Goal: Complete application form: Complete application form

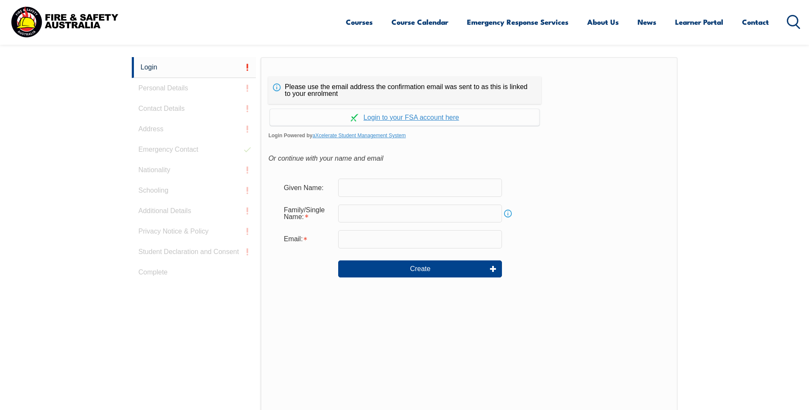
scroll to position [227, 0]
click at [411, 118] on link "Continue with aXcelerate" at bounding box center [404, 116] width 269 height 17
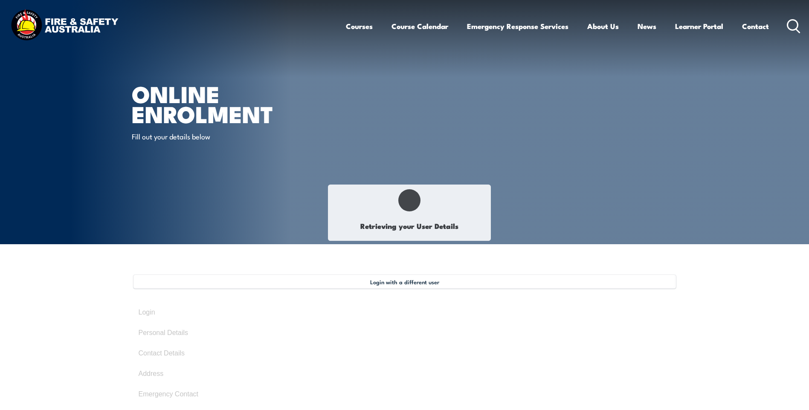
type input "Paul"
type input "Borg"
type input "June 21, 1977"
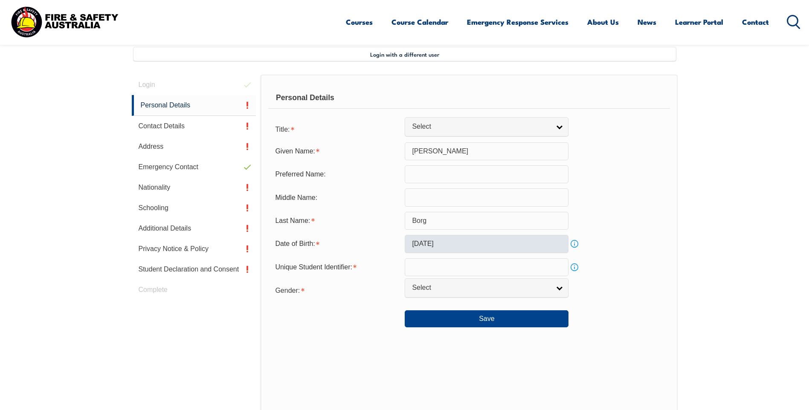
scroll to position [232, 0]
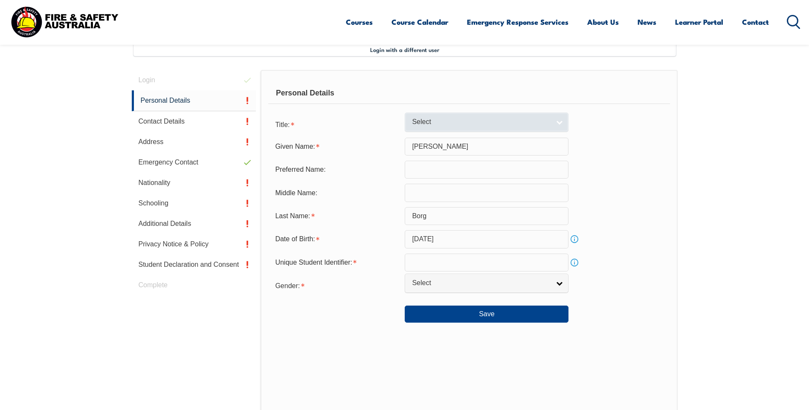
click at [562, 124] on link "Select" at bounding box center [486, 122] width 164 height 19
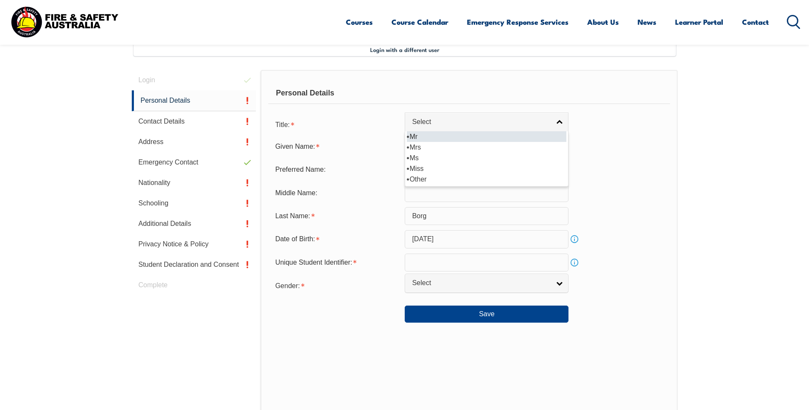
click at [423, 137] on li "Mr" at bounding box center [486, 136] width 159 height 11
select select "Mr"
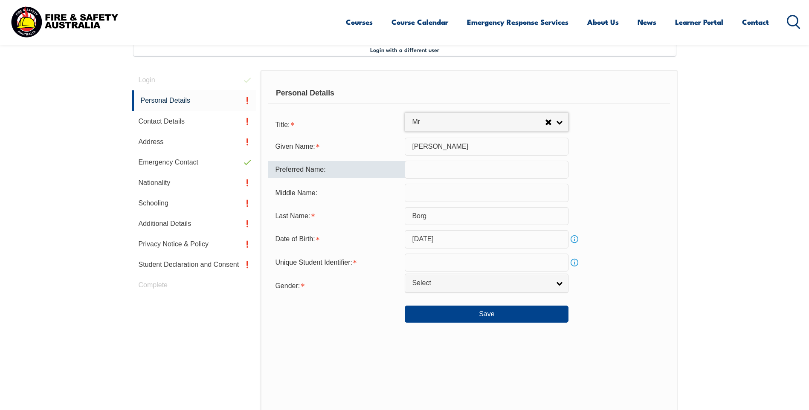
click at [476, 170] on input "text" at bounding box center [486, 170] width 164 height 18
type input "paul"
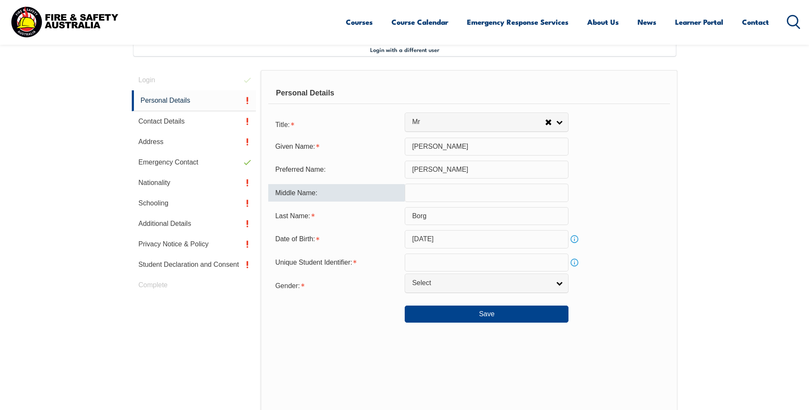
click at [442, 199] on input "text" at bounding box center [486, 193] width 164 height 18
type input "ch"
drag, startPoint x: 414, startPoint y: 169, endPoint x: 428, endPoint y: 168, distance: 13.2
click at [414, 168] on input "paul" at bounding box center [486, 170] width 164 height 18
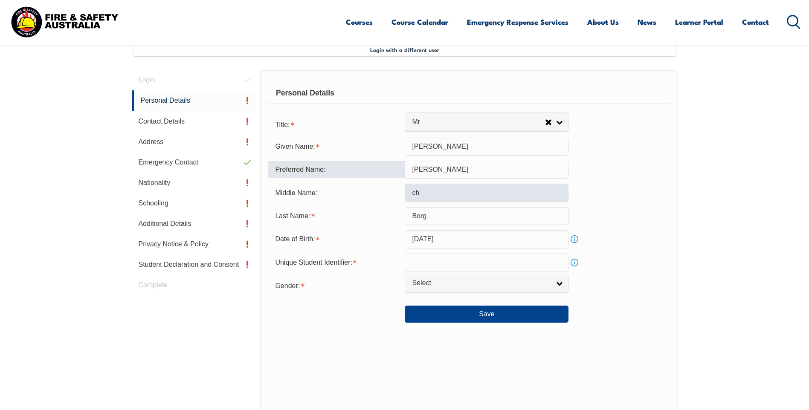
type input "Paul"
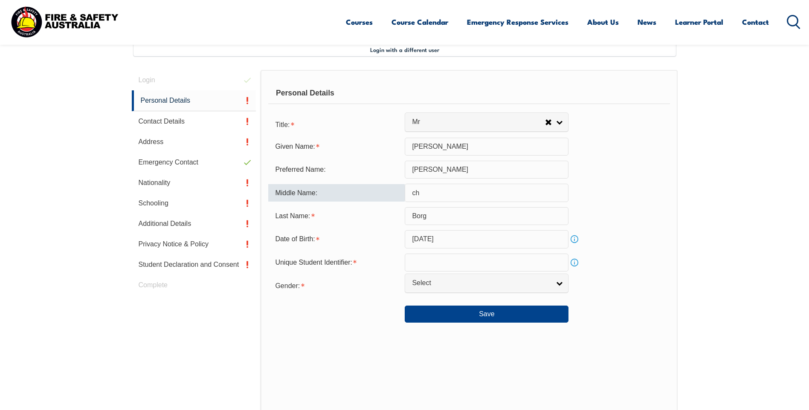
click at [416, 193] on input "ch" at bounding box center [486, 193] width 164 height 18
click at [437, 195] on input "Ch" at bounding box center [486, 193] width 164 height 18
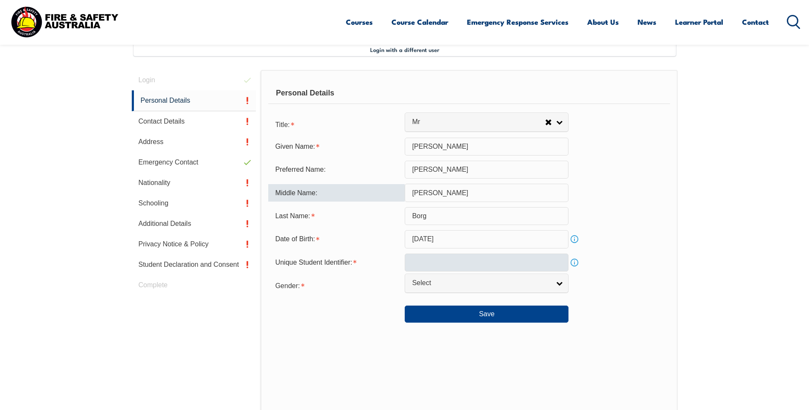
type input "Charles"
click at [439, 262] on input "text" at bounding box center [486, 263] width 164 height 18
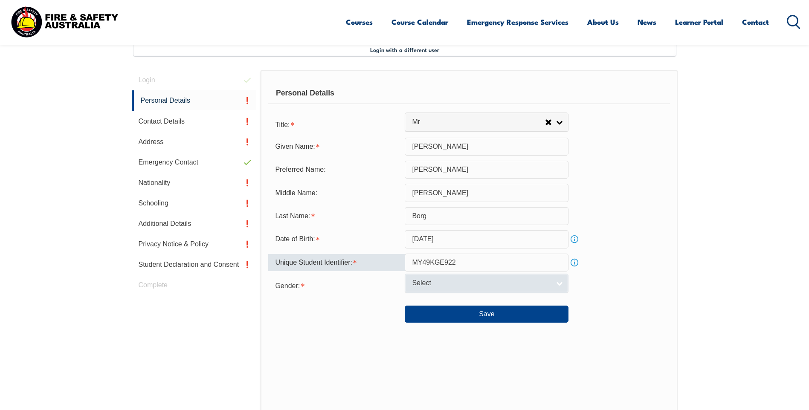
type input "MY49KGE922"
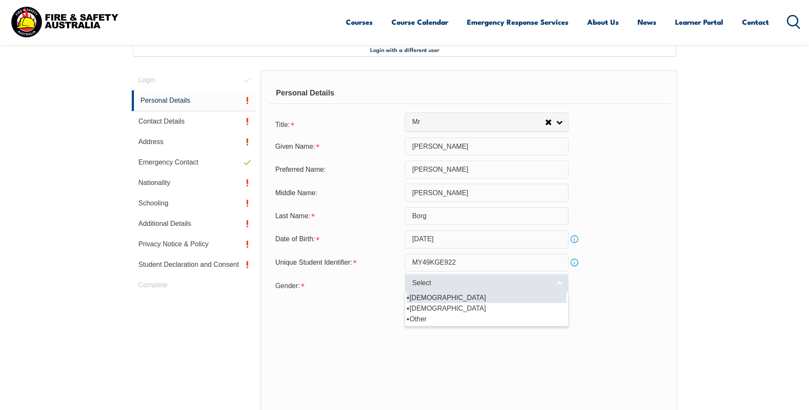
click at [558, 286] on link "Select" at bounding box center [486, 283] width 164 height 19
click at [425, 297] on li "Male" at bounding box center [486, 297] width 159 height 11
select select "M"
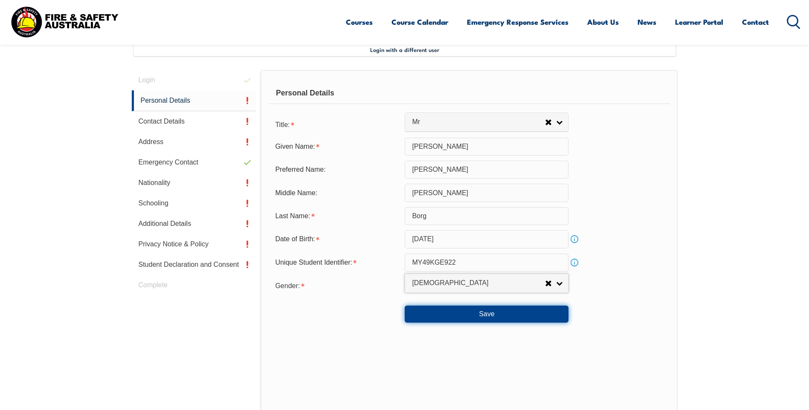
click at [478, 315] on button "Save" at bounding box center [486, 314] width 164 height 17
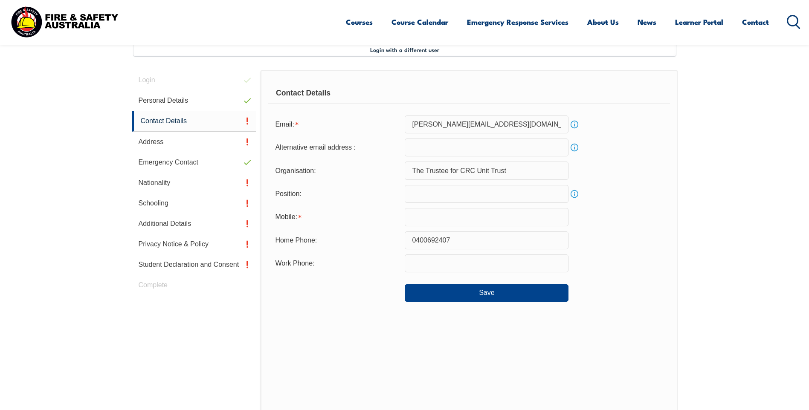
click at [514, 125] on input "steve@chadwickforklifts.com.au" at bounding box center [486, 125] width 164 height 18
click at [427, 124] on input "steve@chadwickforklifts.com.au" at bounding box center [486, 125] width 164 height 18
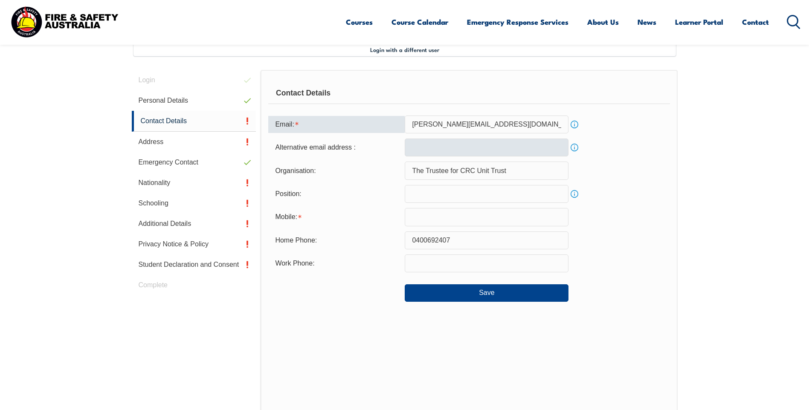
type input "paul@chadwickforklifts.com.au"
click at [427, 144] on input "email" at bounding box center [486, 148] width 164 height 18
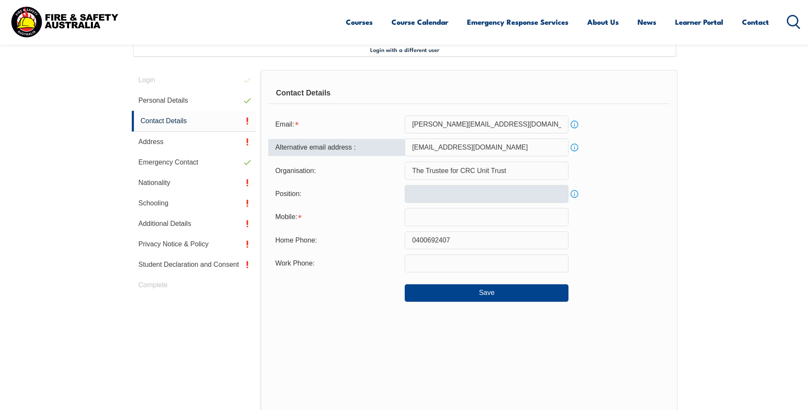
type input "chev1957210@hotmail.com"
click at [429, 196] on input "text" at bounding box center [486, 194] width 164 height 18
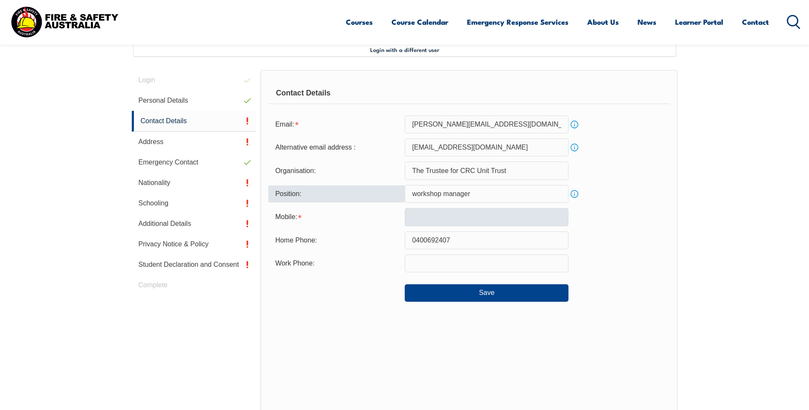
type input "workshop manager"
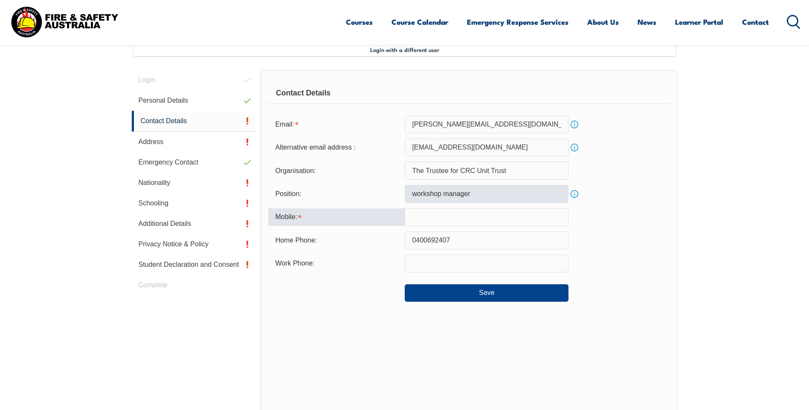
drag, startPoint x: 473, startPoint y: 217, endPoint x: 492, endPoint y: 189, distance: 33.9
click at [473, 217] on input "text" at bounding box center [486, 217] width 164 height 18
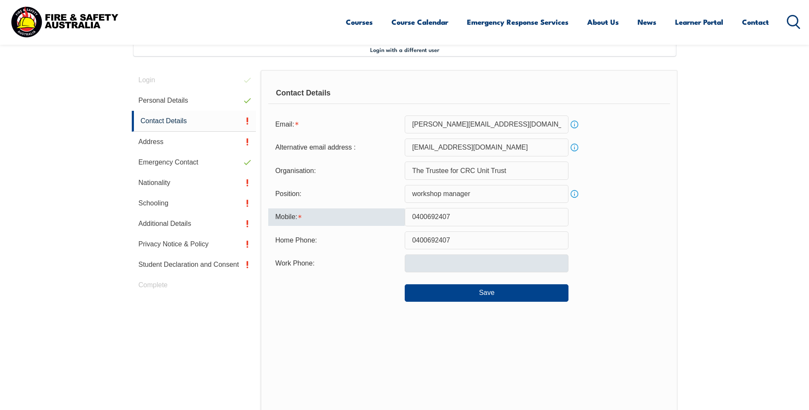
type input "0400692407"
click at [420, 267] on input "text" at bounding box center [486, 263] width 164 height 18
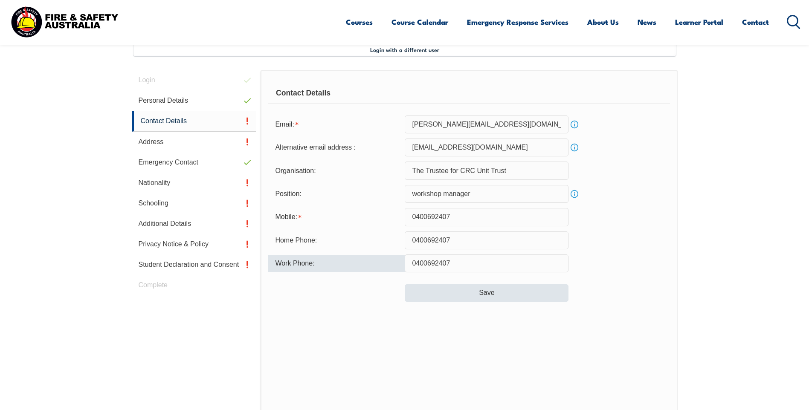
type input "0400692407"
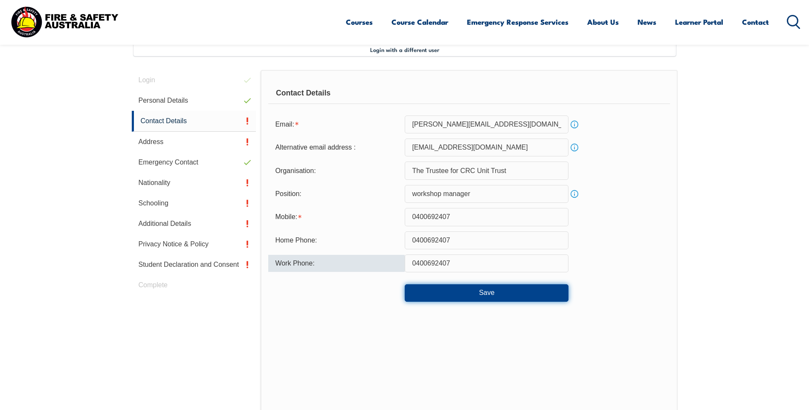
click at [470, 287] on button "Save" at bounding box center [486, 292] width 164 height 17
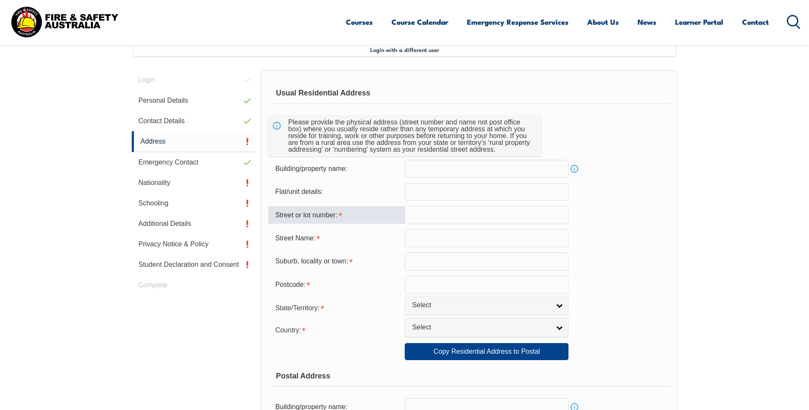
click at [439, 217] on input "text" at bounding box center [486, 215] width 164 height 18
type input "21"
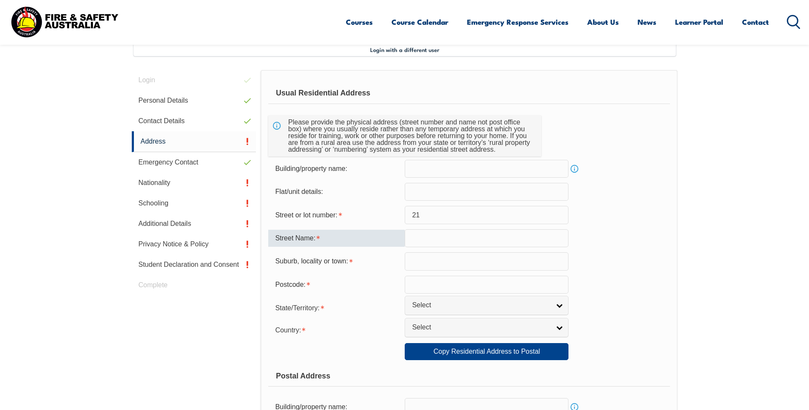
click at [426, 243] on input "text" at bounding box center [486, 238] width 164 height 18
type input "colonus st"
click at [432, 264] on input "text" at bounding box center [486, 261] width 164 height 18
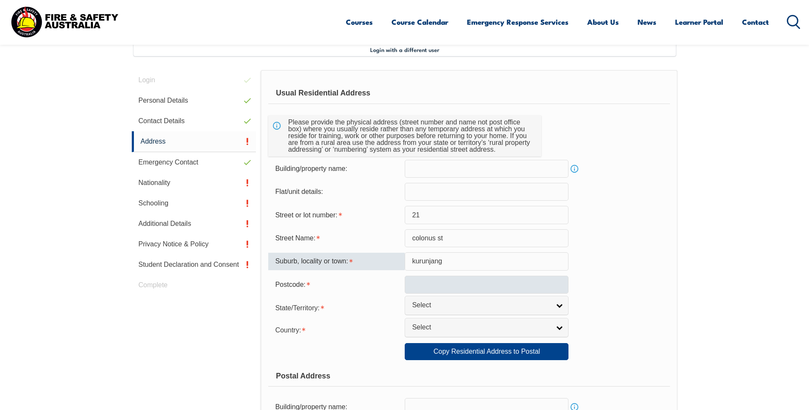
type input "kurunjang"
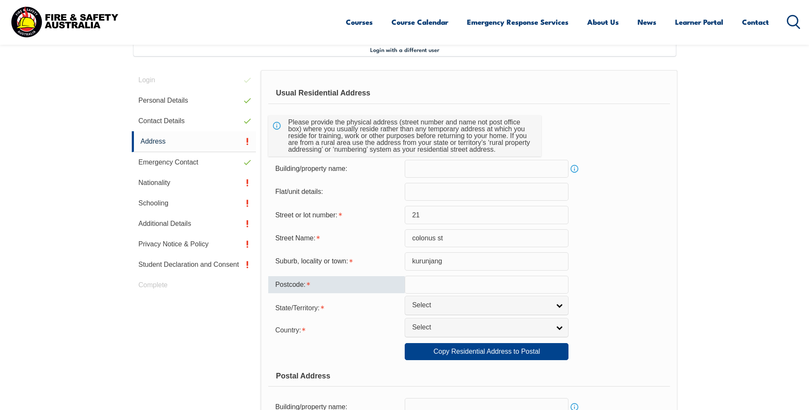
click at [443, 286] on input "text" at bounding box center [486, 285] width 164 height 18
type input "3337"
click at [557, 303] on link "Select" at bounding box center [486, 305] width 164 height 19
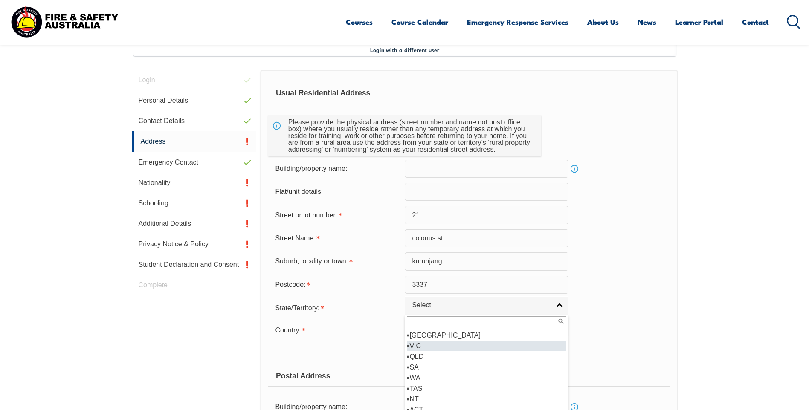
click at [418, 346] on li "VIC" at bounding box center [486, 346] width 159 height 11
select select "VIC"
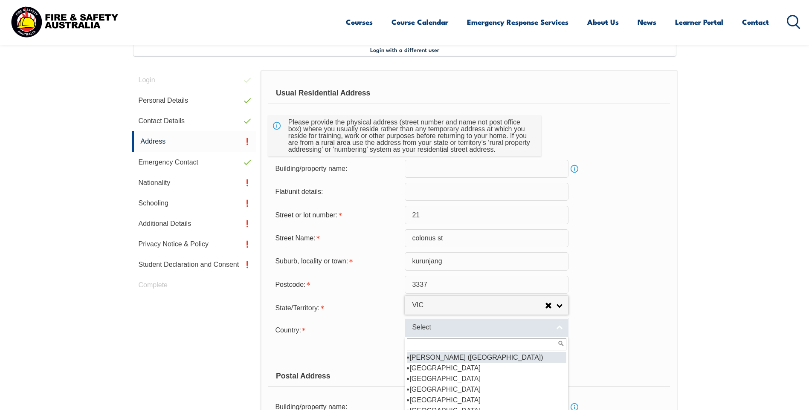
click at [561, 328] on link "Select" at bounding box center [486, 327] width 164 height 19
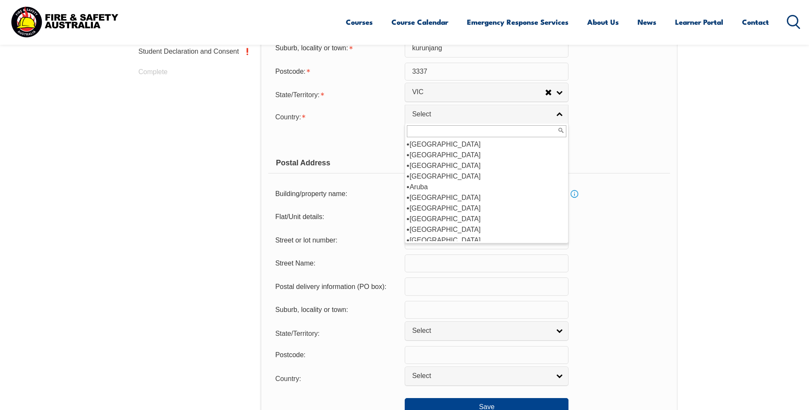
scroll to position [90, 0]
click at [428, 193] on li "Australia" at bounding box center [486, 193] width 159 height 11
select select "1101"
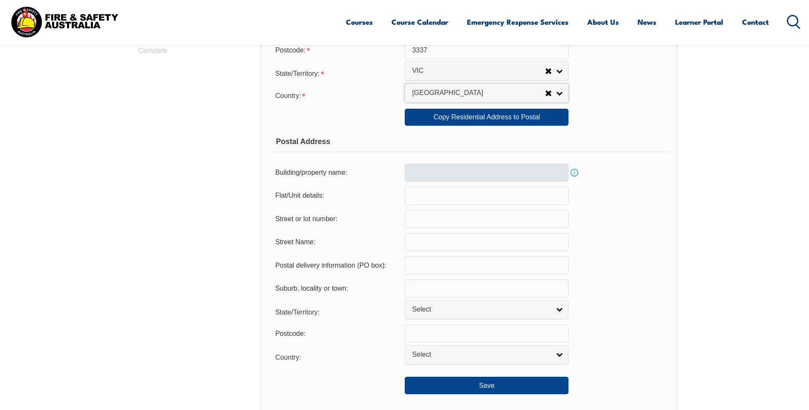
scroll to position [488, 0]
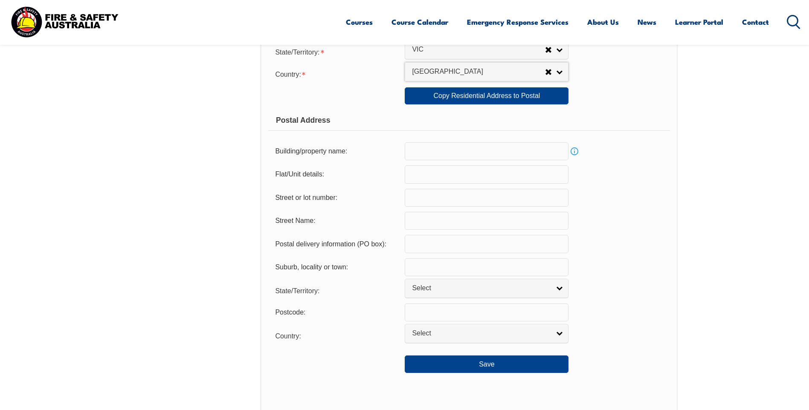
click at [439, 201] on input "text" at bounding box center [486, 198] width 164 height 18
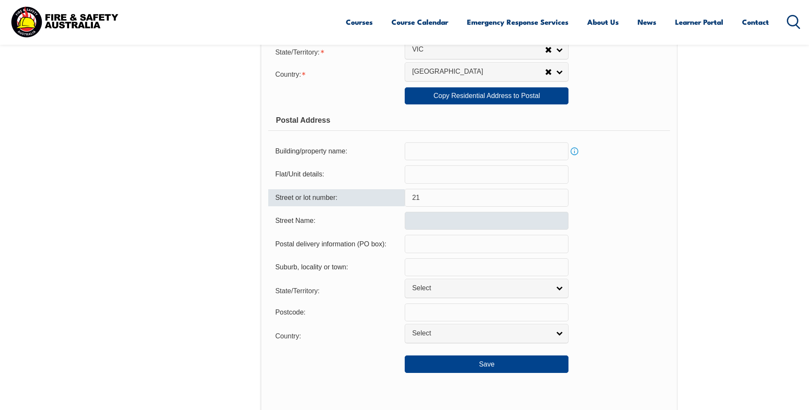
type input "21"
click at [433, 220] on input "text" at bounding box center [486, 221] width 164 height 18
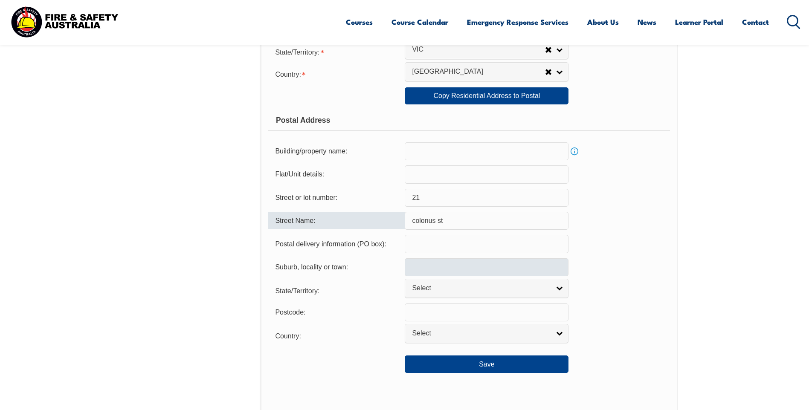
type input "colonus st"
click at [435, 272] on input "text" at bounding box center [486, 267] width 164 height 18
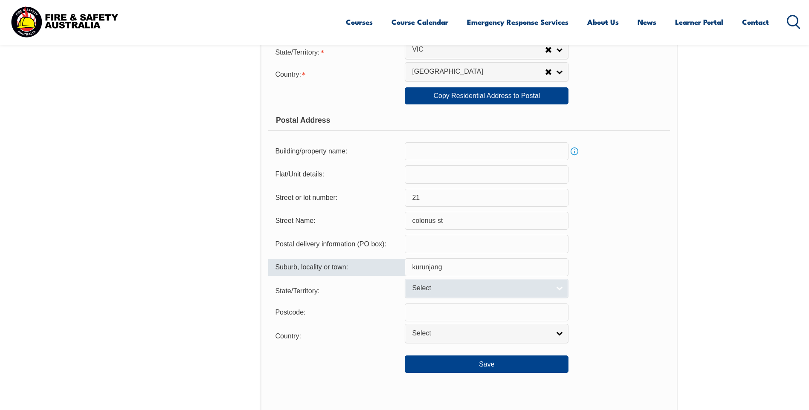
type input "kurunjang"
click at [553, 288] on link "Select" at bounding box center [486, 288] width 164 height 19
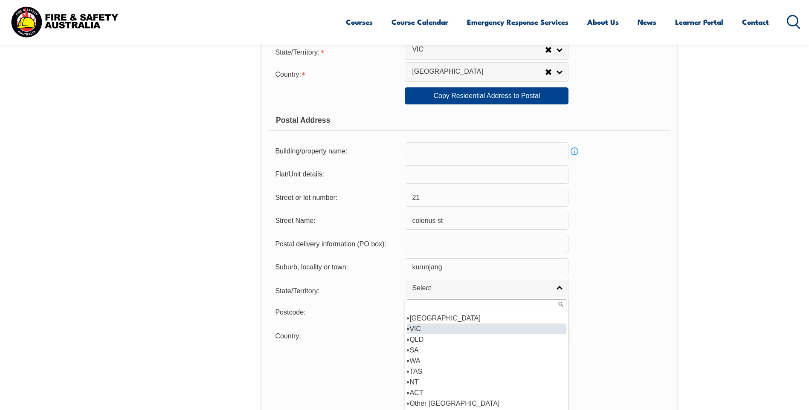
click at [426, 329] on li "VIC" at bounding box center [486, 329] width 159 height 11
select select "VIC"
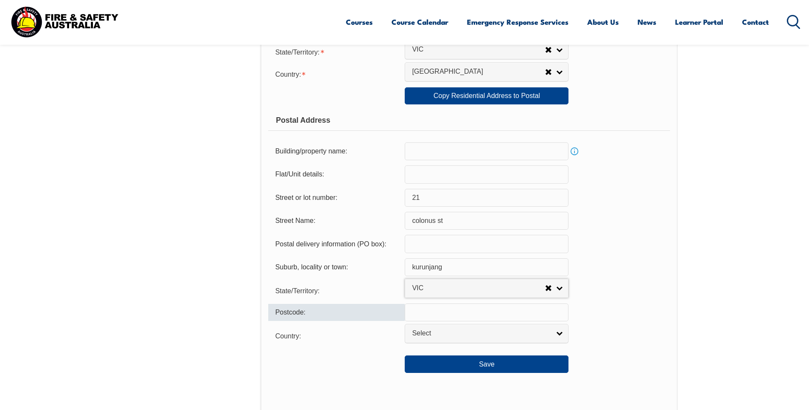
click at [455, 311] on input "text" at bounding box center [486, 312] width 164 height 18
type input "3337"
click at [562, 333] on link "Select" at bounding box center [486, 333] width 164 height 19
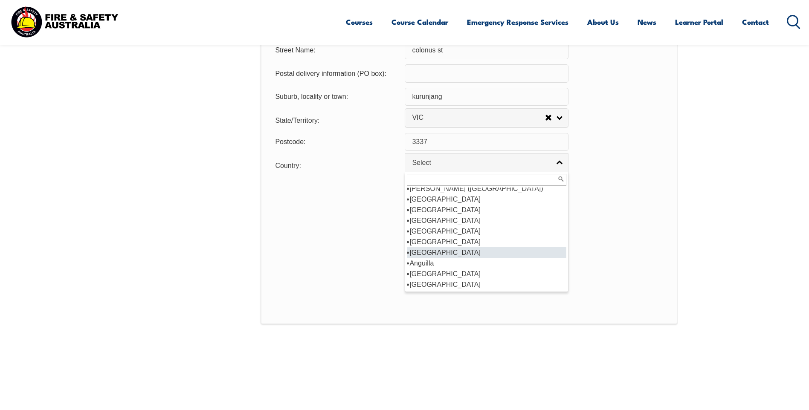
scroll to position [90, 0]
click at [430, 241] on li "Australia" at bounding box center [486, 242] width 159 height 11
select select "1101"
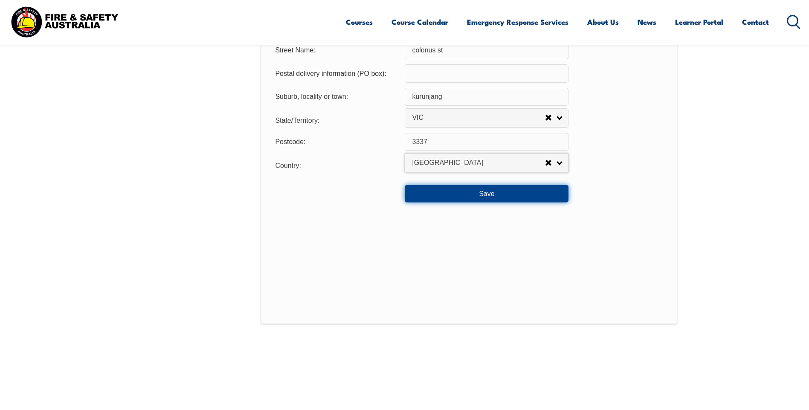
click at [496, 195] on button "Save" at bounding box center [486, 193] width 164 height 17
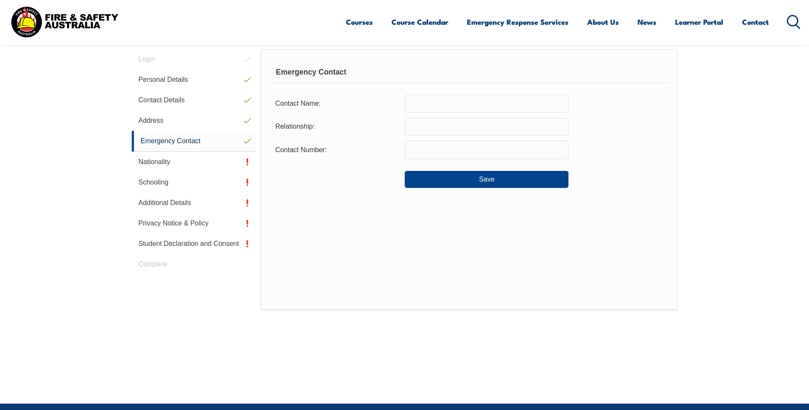
scroll to position [232, 0]
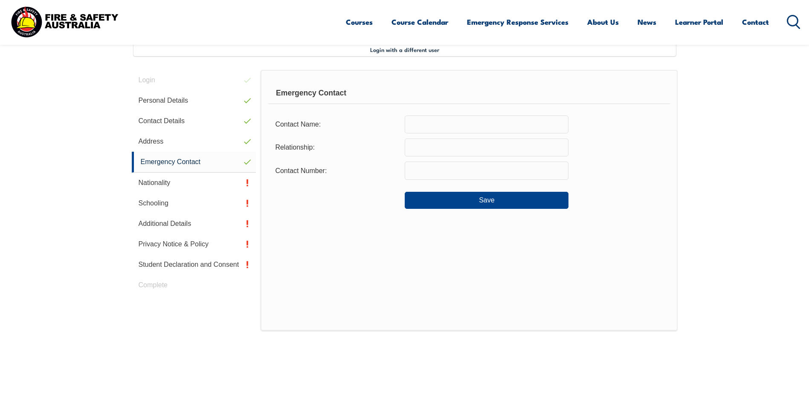
click at [445, 127] on input "text" at bounding box center [486, 125] width 164 height 18
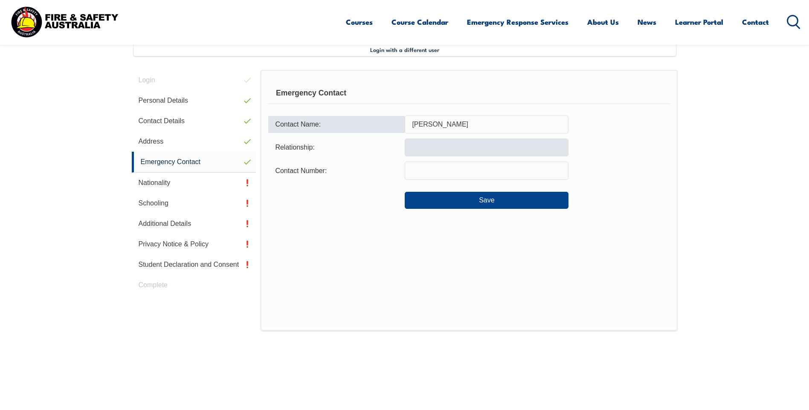
type input "belinda strickland"
click at [452, 146] on input "text" at bounding box center [486, 148] width 164 height 18
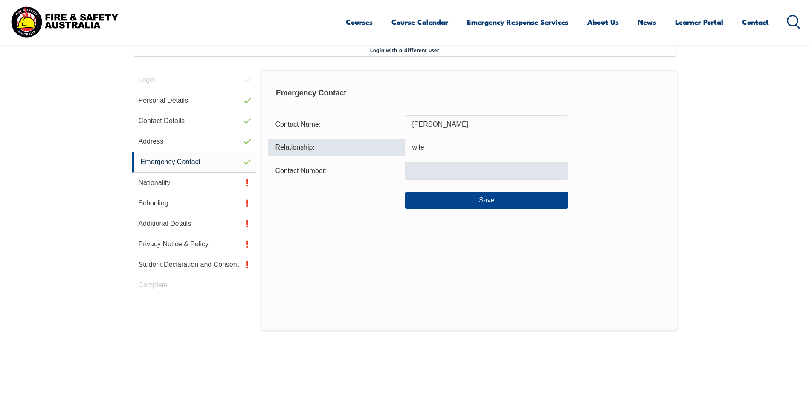
type input "wife"
click at [430, 165] on input "text" at bounding box center [486, 171] width 164 height 18
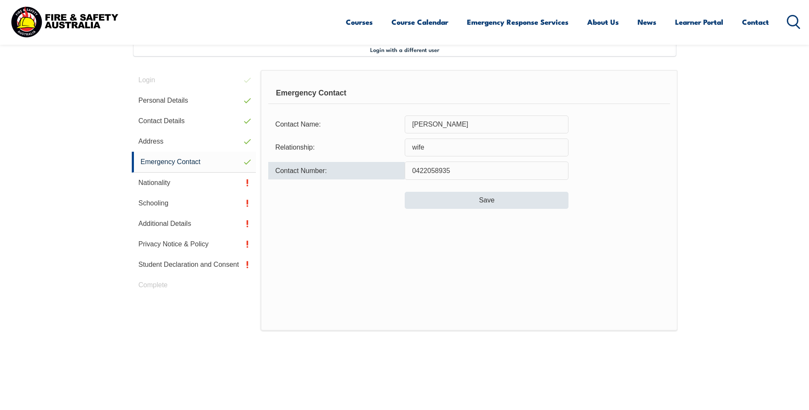
type input "0422058935"
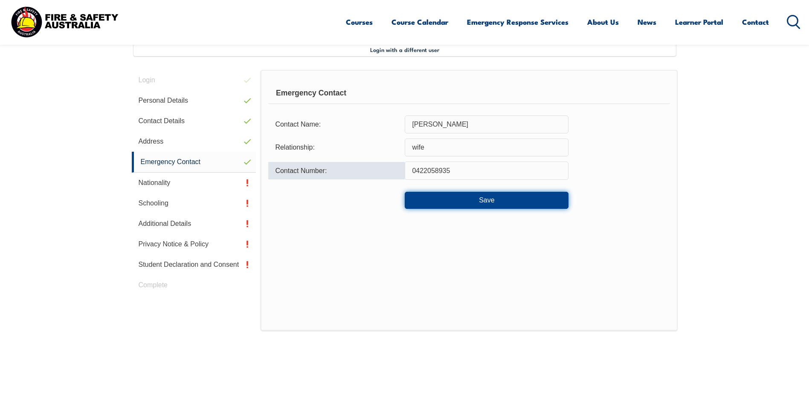
click at [450, 200] on button "Save" at bounding box center [486, 200] width 164 height 17
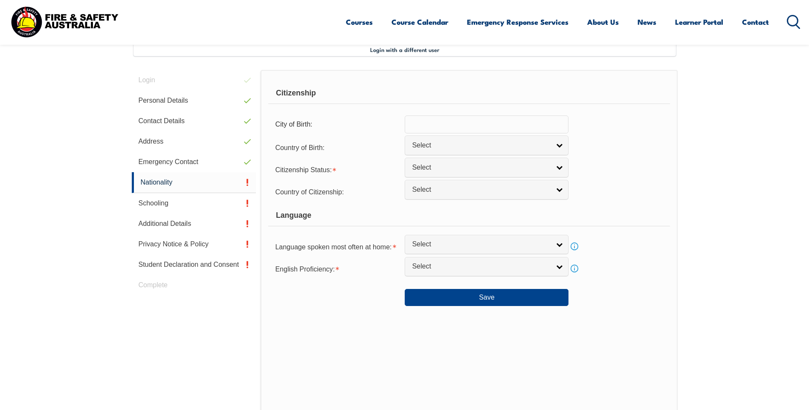
click at [436, 127] on input "text" at bounding box center [486, 125] width 164 height 18
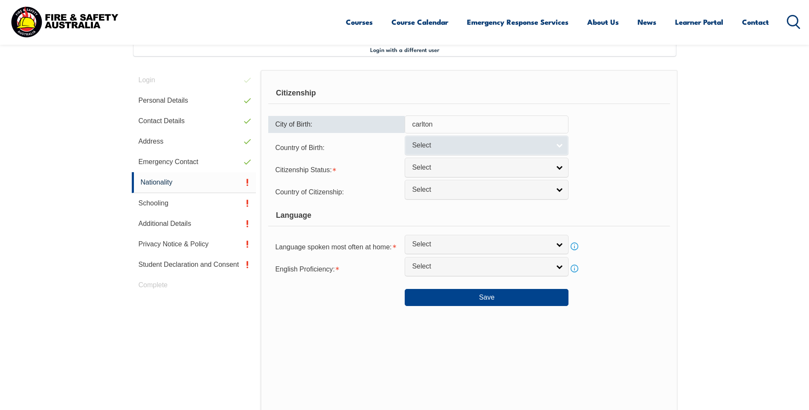
type input "carlton"
click at [563, 147] on link "Select" at bounding box center [486, 145] width 164 height 19
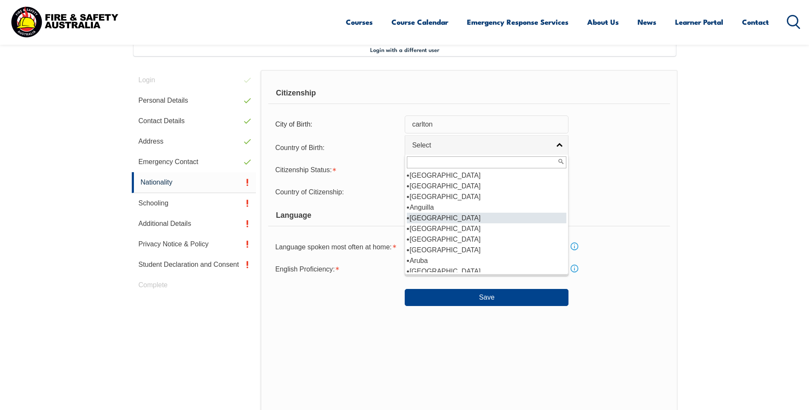
scroll to position [128, 0]
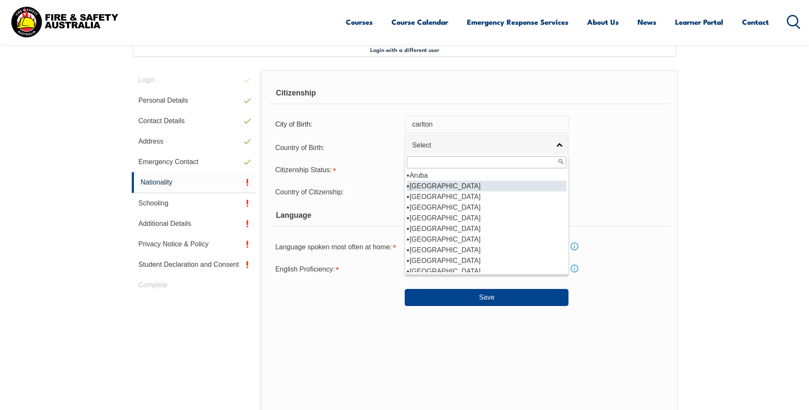
click at [430, 187] on li "Australia" at bounding box center [486, 186] width 159 height 11
select select "1101"
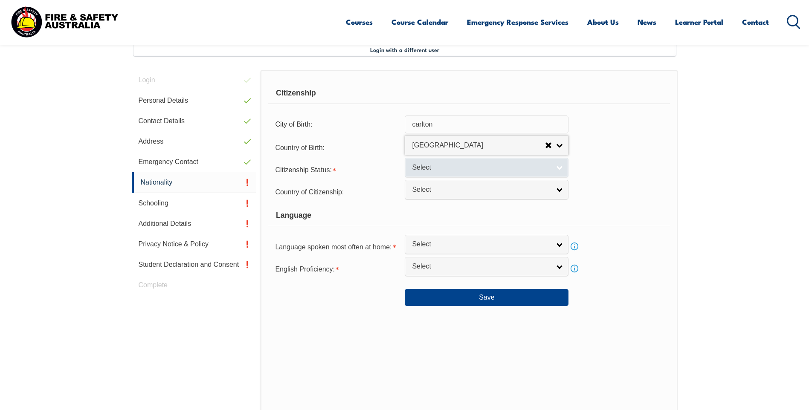
click at [560, 170] on link "Select" at bounding box center [486, 167] width 164 height 19
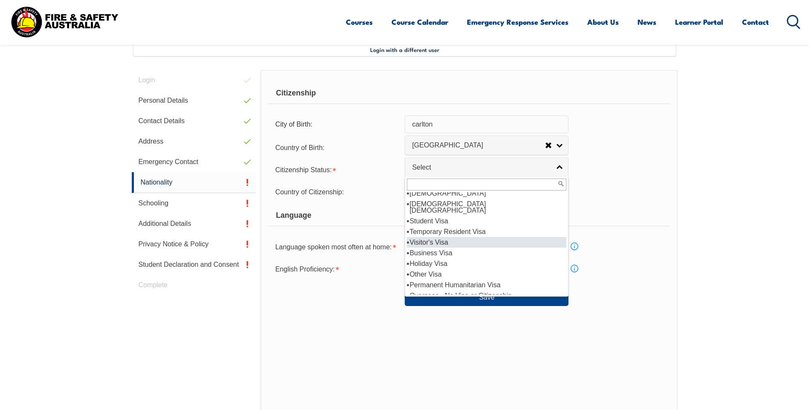
scroll to position [0, 0]
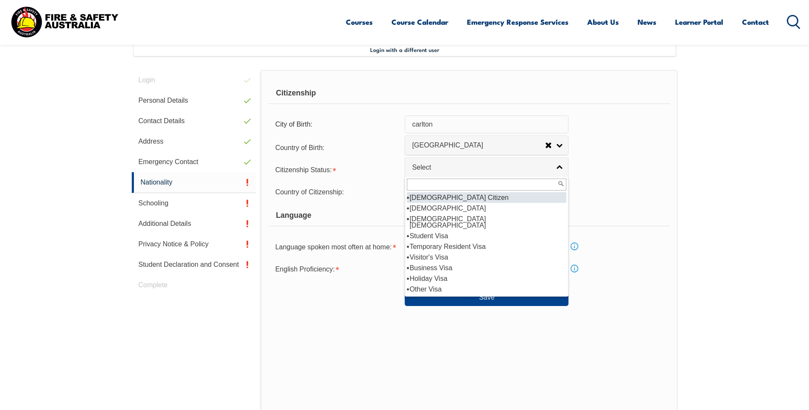
click at [465, 200] on li "Australian Citizen" at bounding box center [486, 197] width 159 height 11
select select "1"
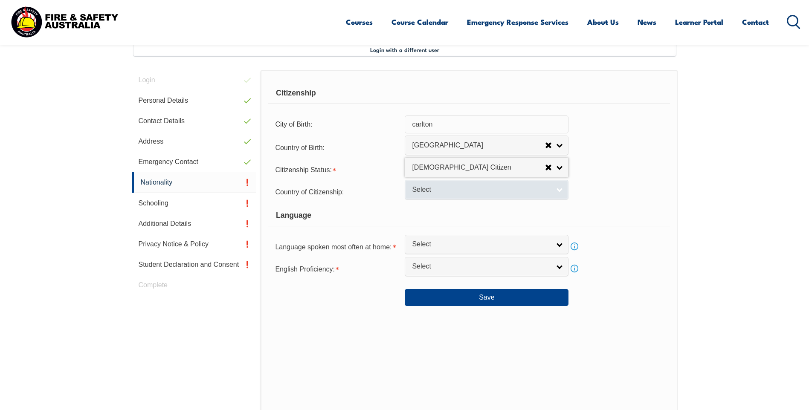
click at [557, 188] on link "Select" at bounding box center [486, 189] width 164 height 19
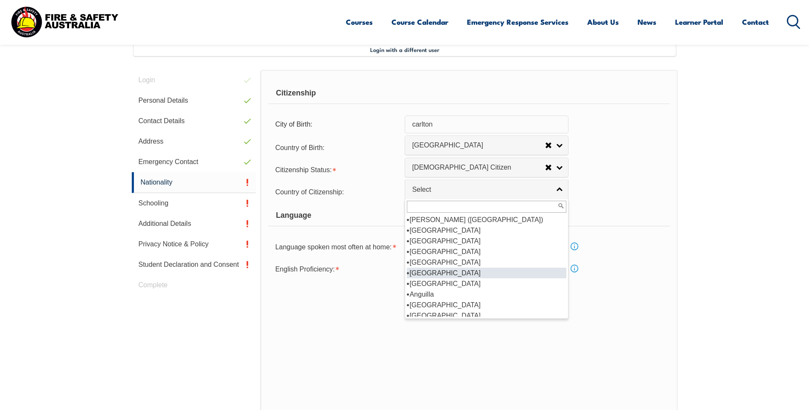
scroll to position [85, 0]
click at [438, 274] on li "Australia" at bounding box center [486, 273] width 159 height 11
select select "1101"
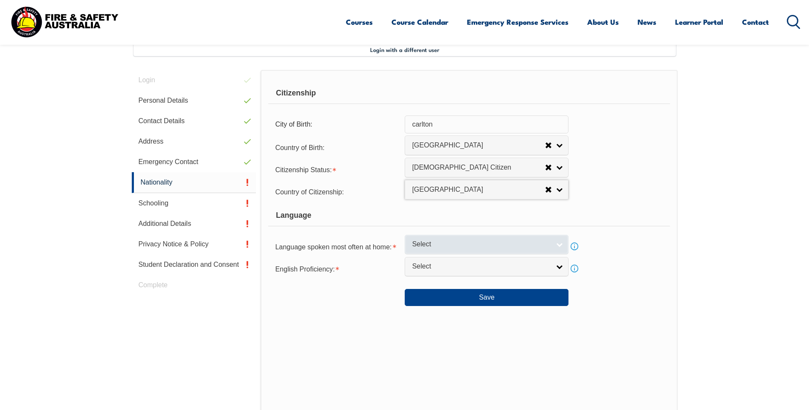
click at [562, 249] on link "Select" at bounding box center [486, 244] width 164 height 19
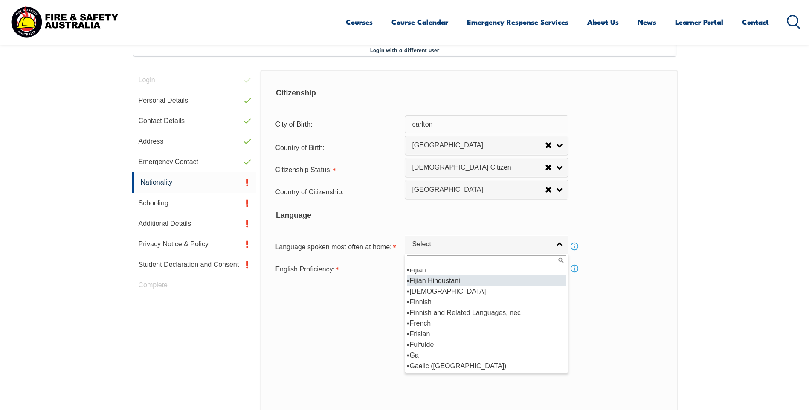
scroll to position [1066, 0]
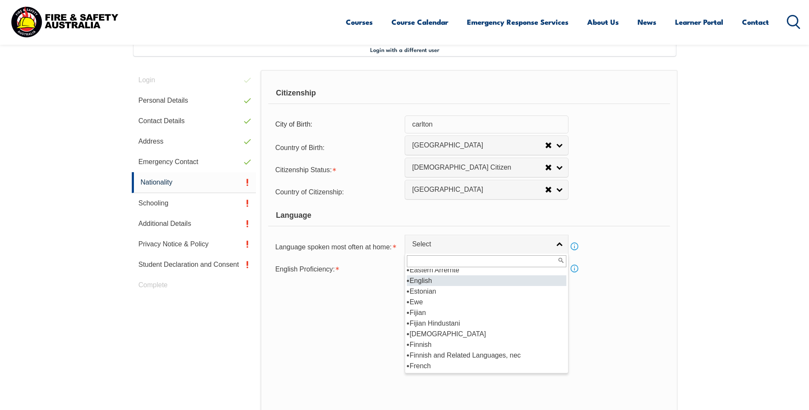
click at [431, 281] on li "English" at bounding box center [486, 280] width 159 height 11
select select "1201"
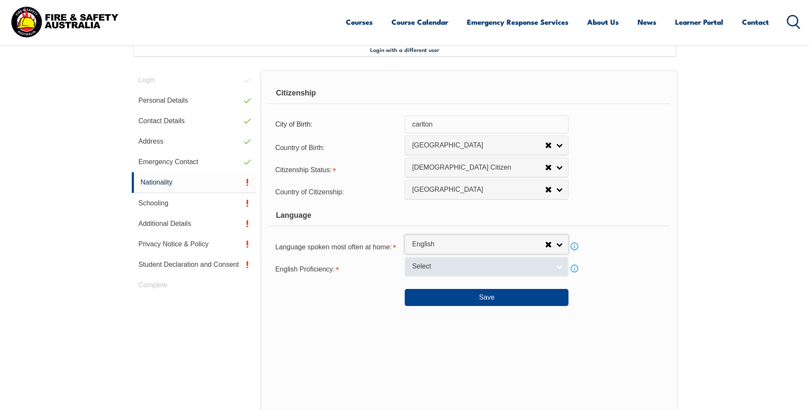
click at [560, 269] on link "Select" at bounding box center [486, 266] width 164 height 19
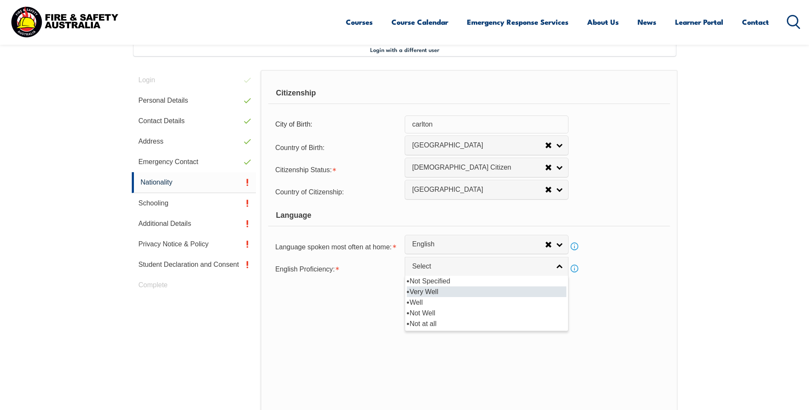
click at [442, 294] on li "Very Well" at bounding box center [486, 291] width 159 height 11
select select "1"
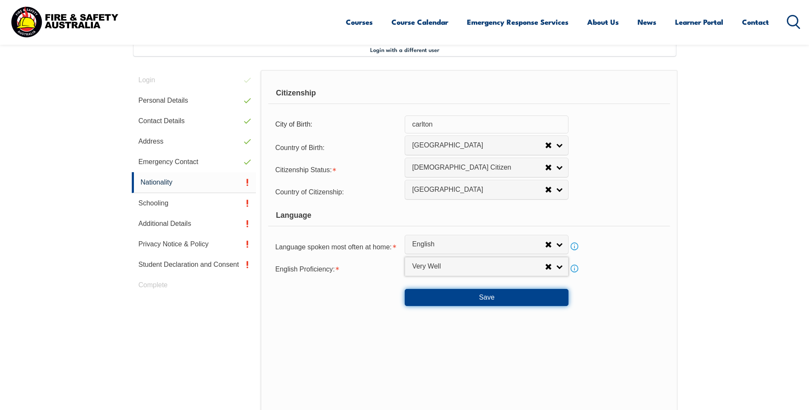
click at [491, 300] on button "Save" at bounding box center [486, 297] width 164 height 17
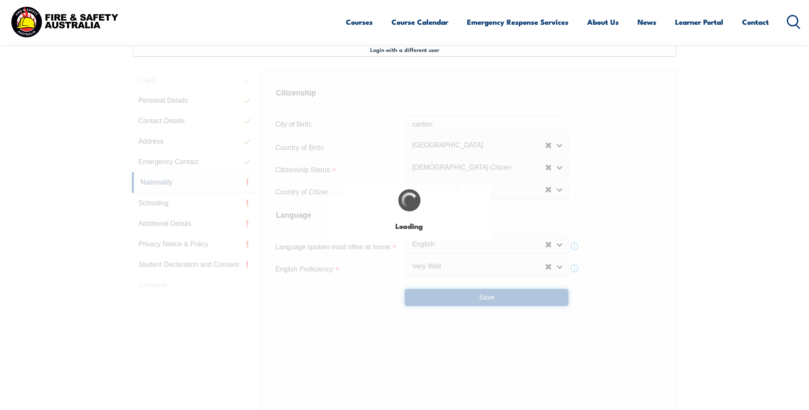
scroll to position [0, 0]
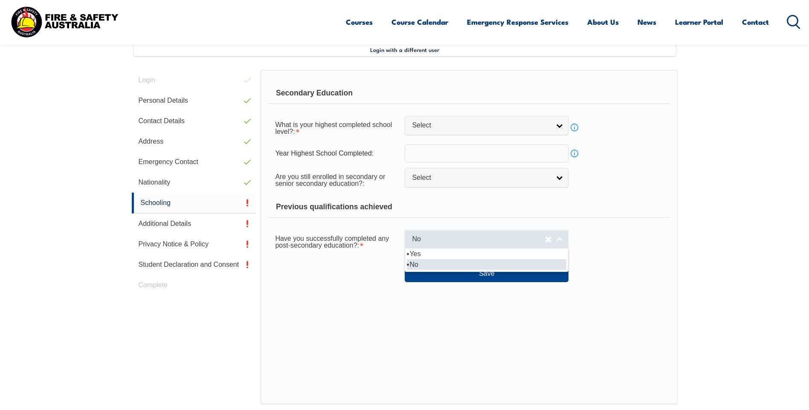
click at [560, 242] on link "No" at bounding box center [486, 239] width 164 height 19
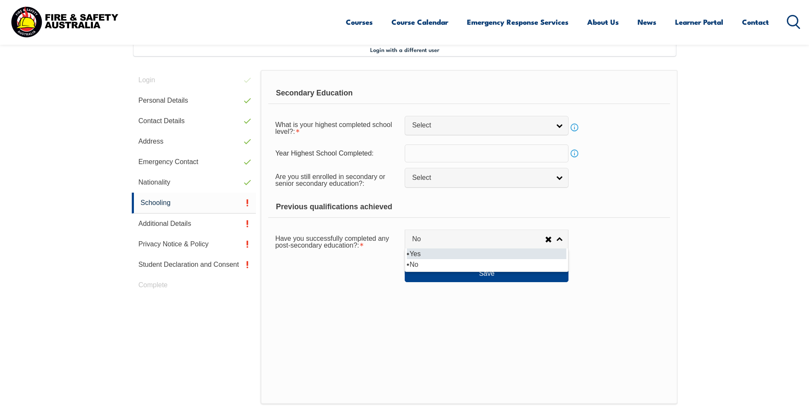
click at [422, 254] on li "Yes" at bounding box center [486, 253] width 159 height 11
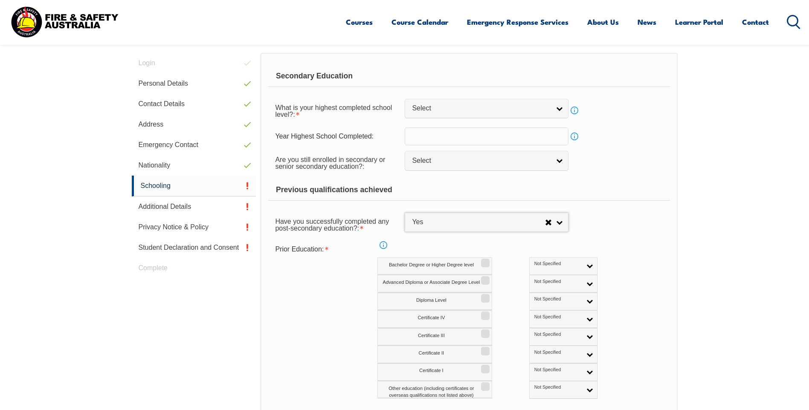
scroll to position [275, 0]
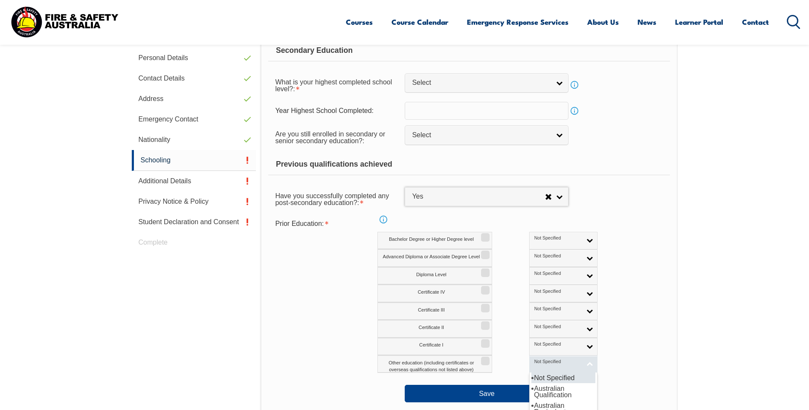
click at [555, 365] on link "Not Specified" at bounding box center [563, 363] width 68 height 17
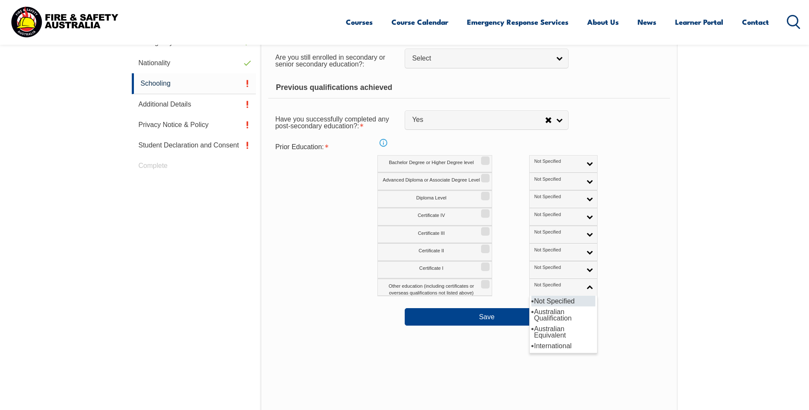
scroll to position [360, 0]
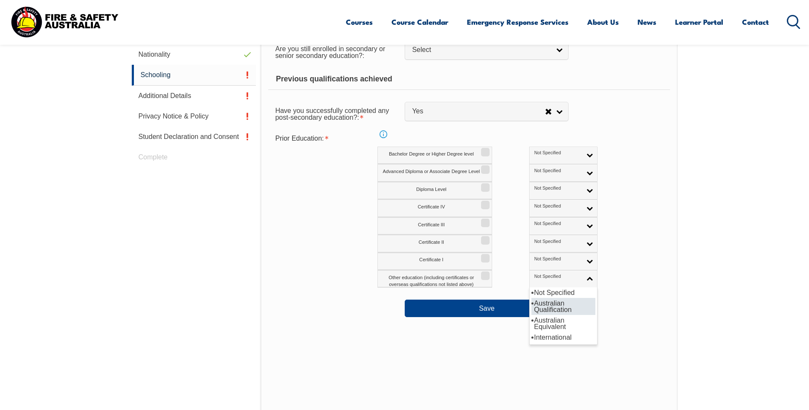
click at [539, 308] on li "Australian Qualification" at bounding box center [563, 306] width 64 height 17
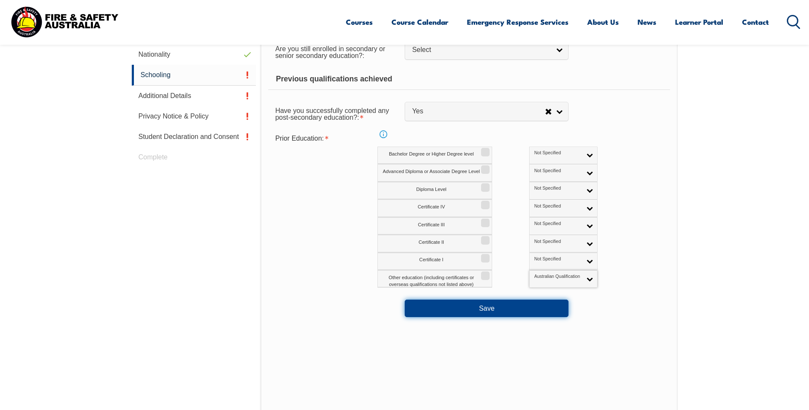
click at [506, 310] on button "Save" at bounding box center [486, 308] width 164 height 17
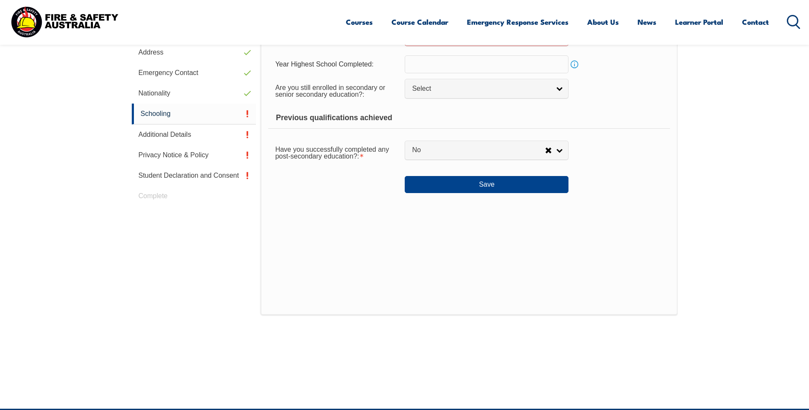
scroll to position [305, 0]
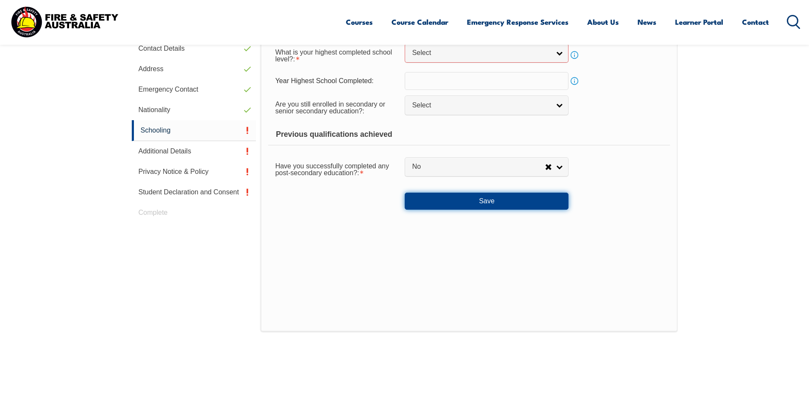
click at [505, 201] on button "Save" at bounding box center [486, 201] width 164 height 17
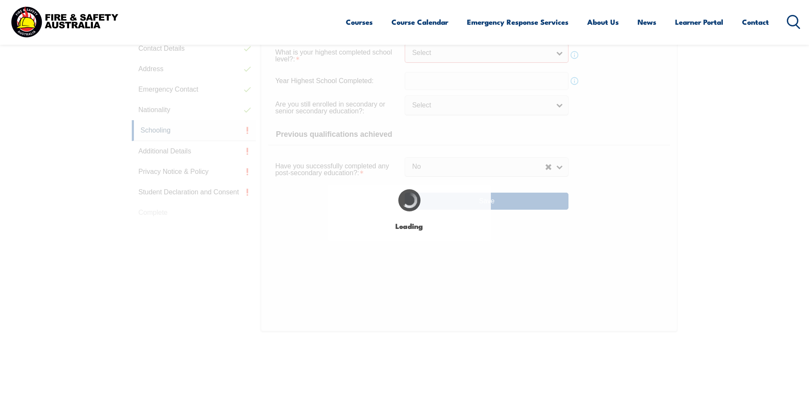
select select "false"
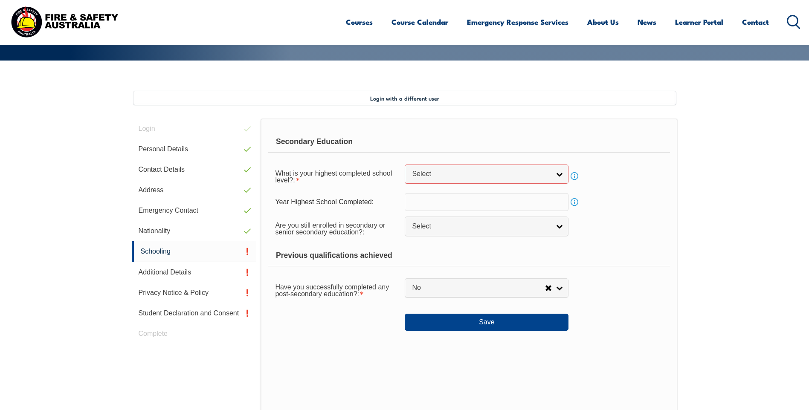
scroll to position [177, 0]
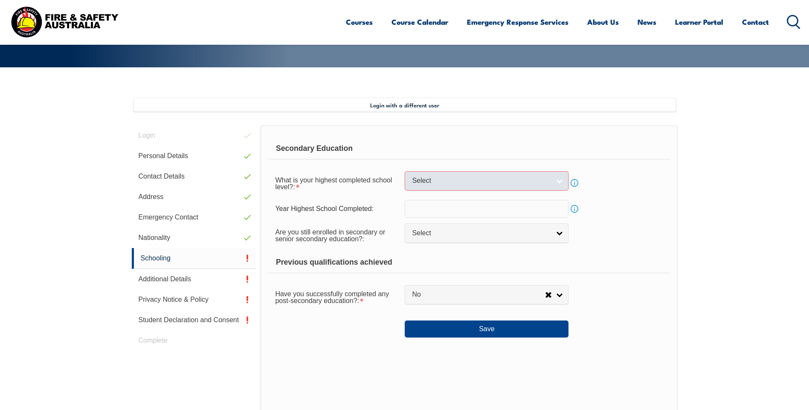
click at [563, 183] on link "Select" at bounding box center [486, 180] width 164 height 19
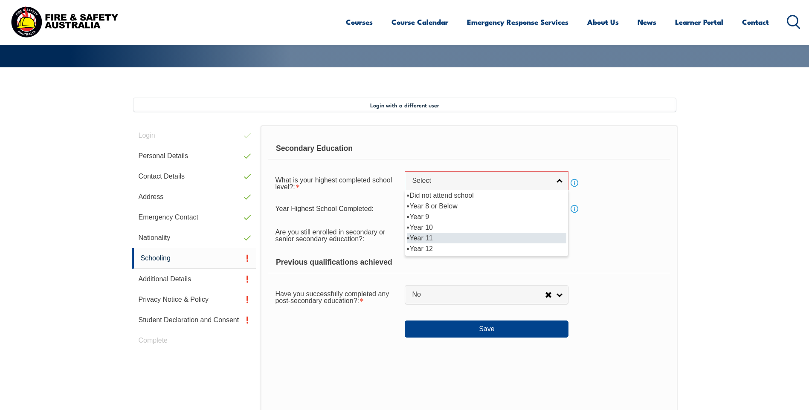
click at [430, 237] on li "Year 11" at bounding box center [486, 238] width 159 height 11
select select "11"
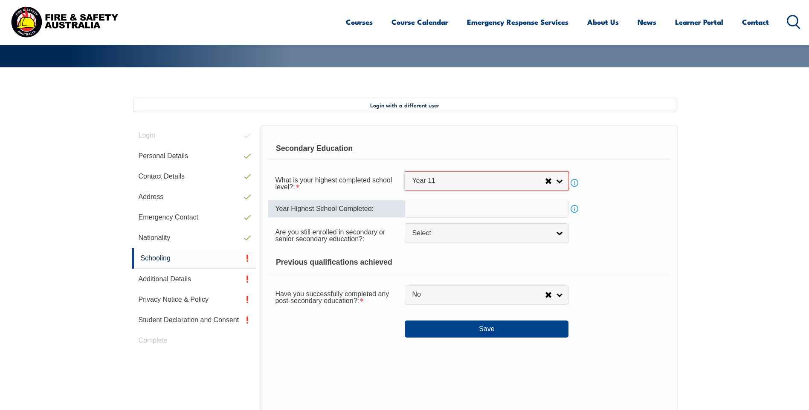
click at [514, 209] on input "text" at bounding box center [486, 209] width 164 height 18
type input "1995"
click at [557, 233] on link "Select" at bounding box center [486, 232] width 164 height 19
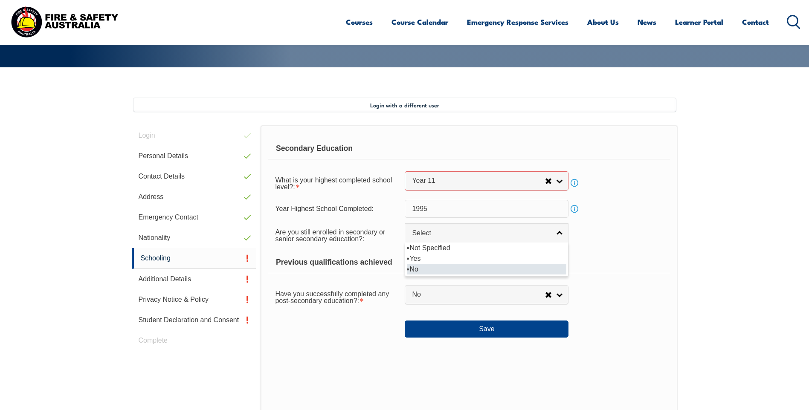
click at [429, 269] on li "No" at bounding box center [486, 269] width 159 height 11
select select "false"
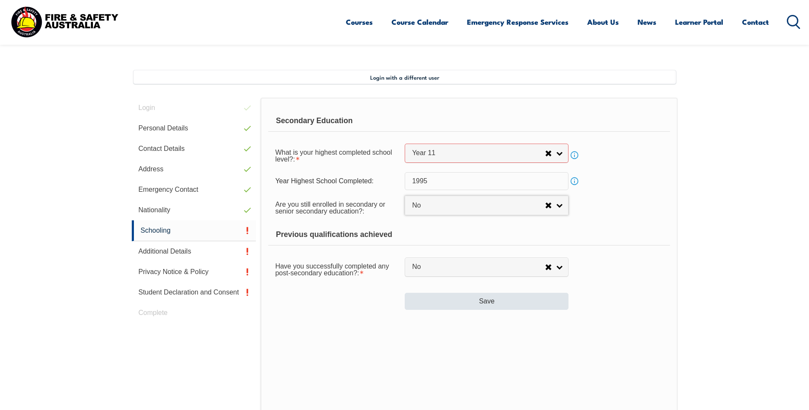
scroll to position [220, 0]
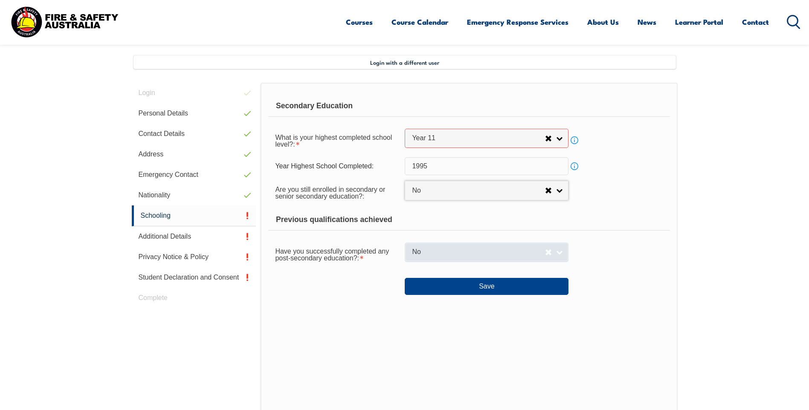
click at [558, 253] on link "No" at bounding box center [486, 252] width 164 height 19
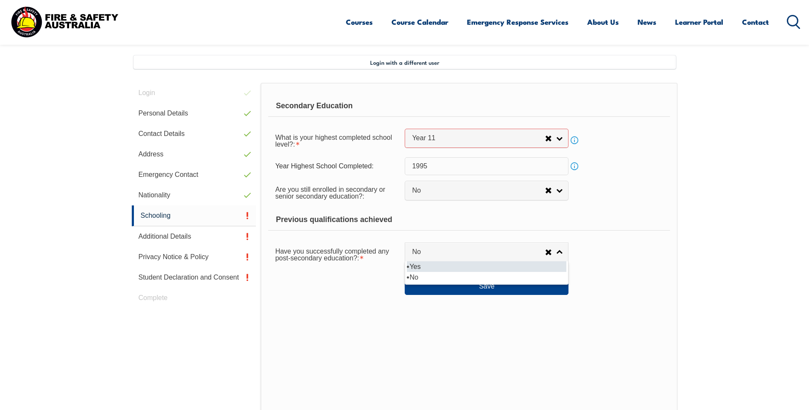
drag, startPoint x: 425, startPoint y: 264, endPoint x: 428, endPoint y: 271, distance: 6.7
click at [426, 264] on li "Yes" at bounding box center [486, 266] width 159 height 11
select select "true"
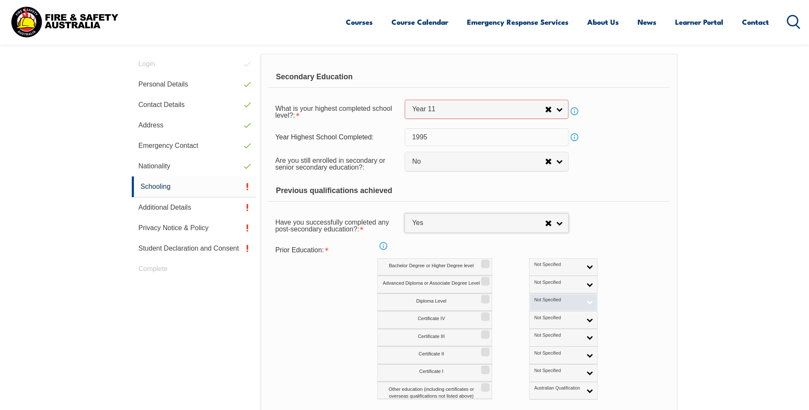
scroll to position [305, 0]
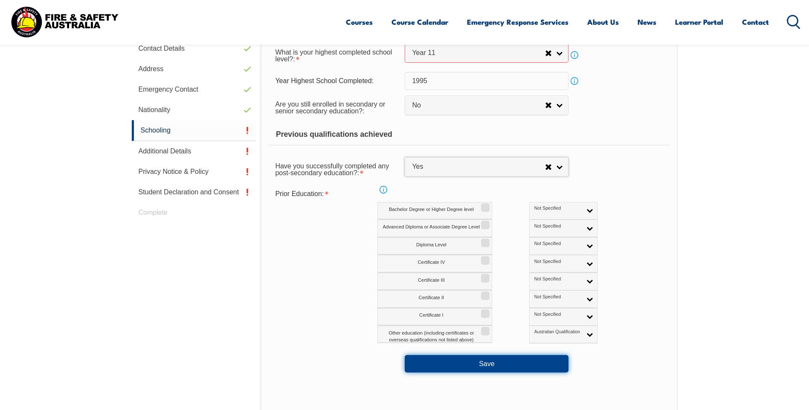
click at [515, 358] on button "Save" at bounding box center [486, 363] width 164 height 17
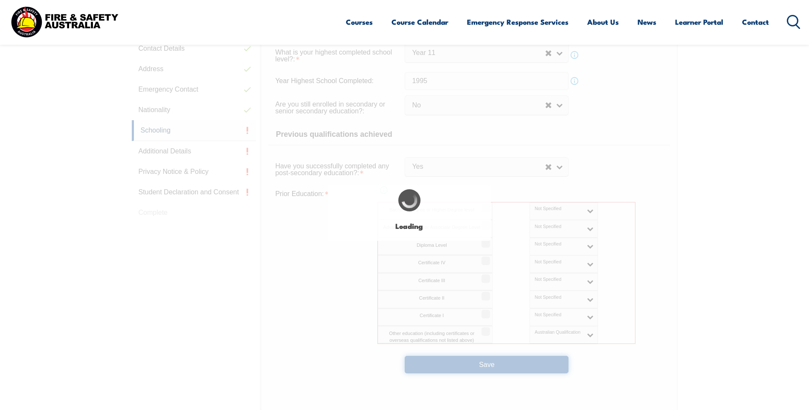
select select "false"
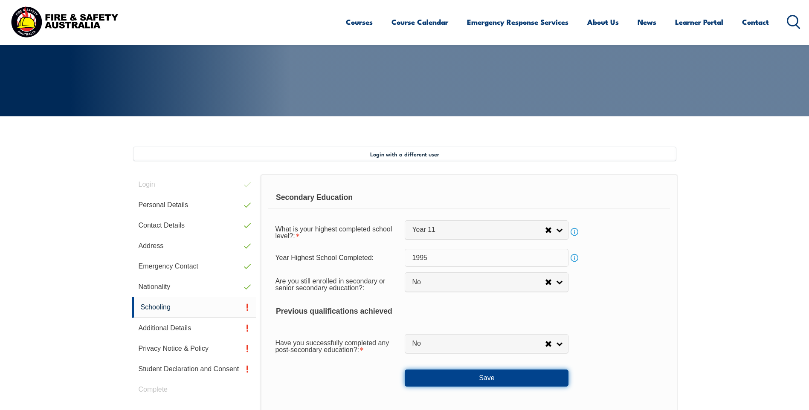
scroll to position [170, 0]
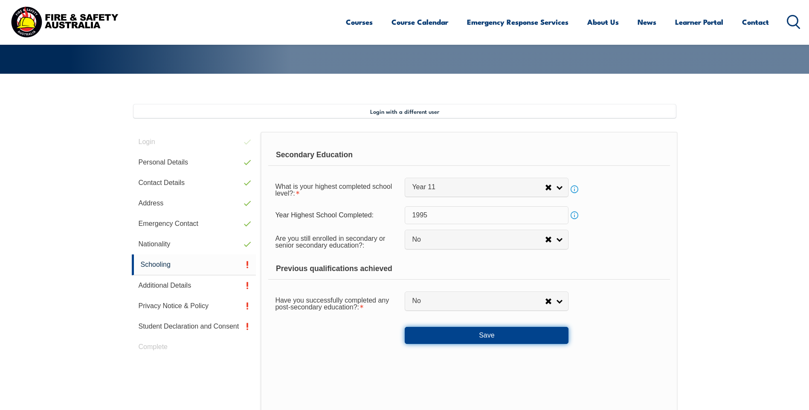
drag, startPoint x: 520, startPoint y: 338, endPoint x: 630, endPoint y: 341, distance: 110.4
click at [520, 338] on button "Save" at bounding box center [486, 335] width 164 height 17
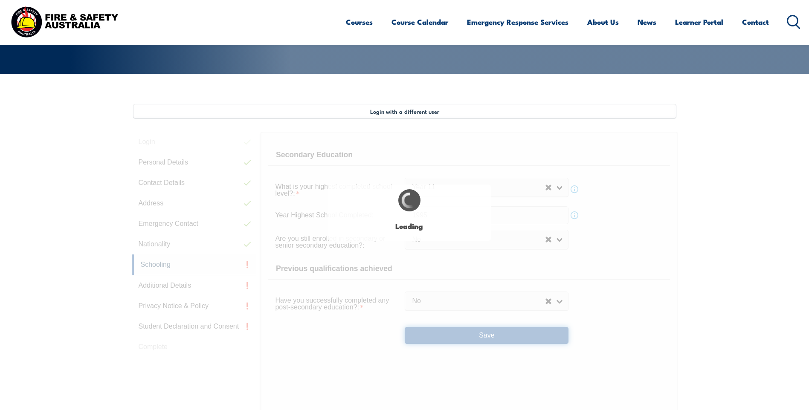
select select
select select "false"
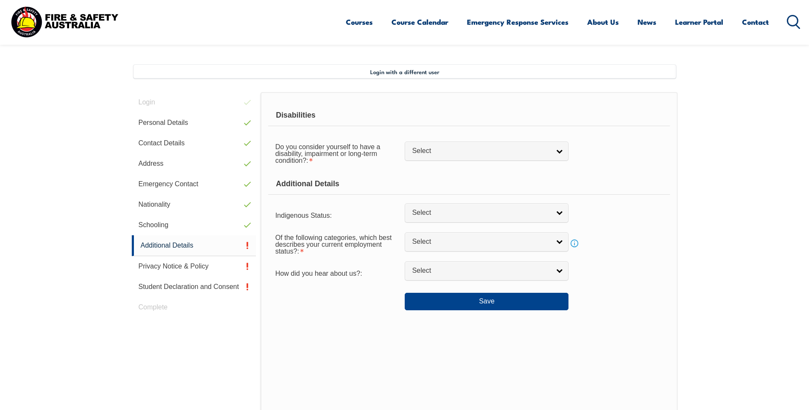
scroll to position [232, 0]
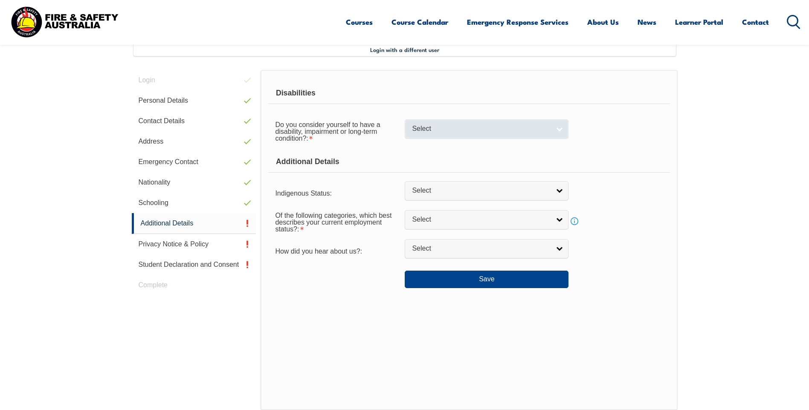
click at [560, 131] on link "Select" at bounding box center [486, 128] width 164 height 19
click at [444, 142] on li "No" at bounding box center [486, 143] width 159 height 11
select select "false"
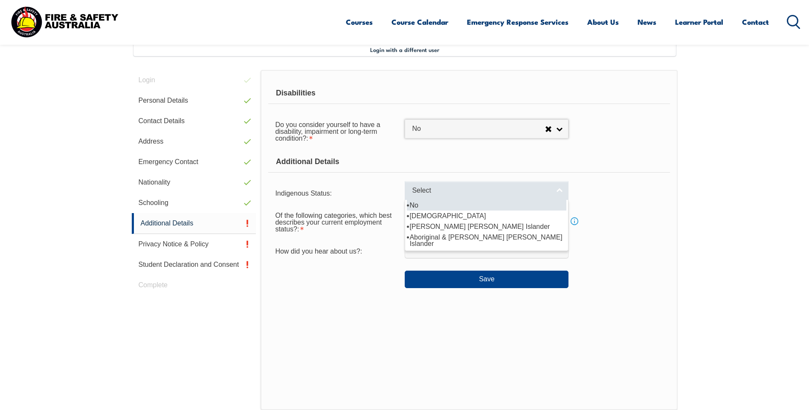
click at [562, 191] on link "Select" at bounding box center [486, 190] width 164 height 19
click at [442, 208] on li "No" at bounding box center [486, 205] width 159 height 11
select select "4"
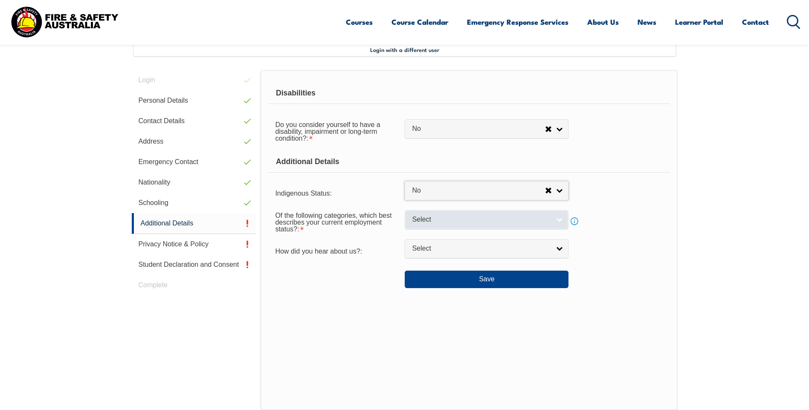
click at [559, 220] on link "Select" at bounding box center [486, 219] width 164 height 19
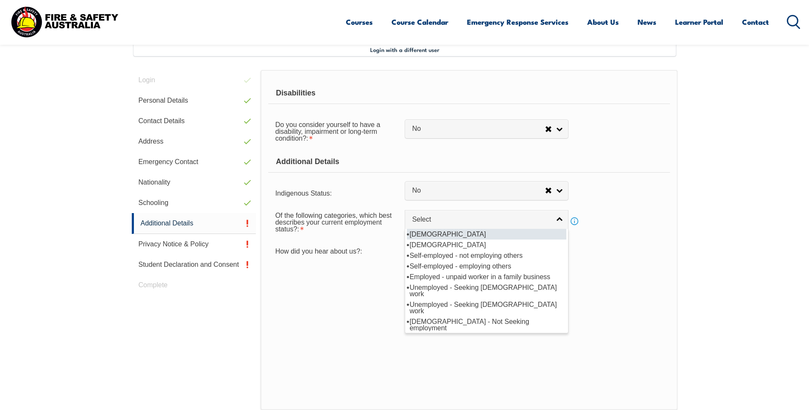
click at [445, 234] on li "Full-time employee" at bounding box center [486, 234] width 159 height 11
select select "1"
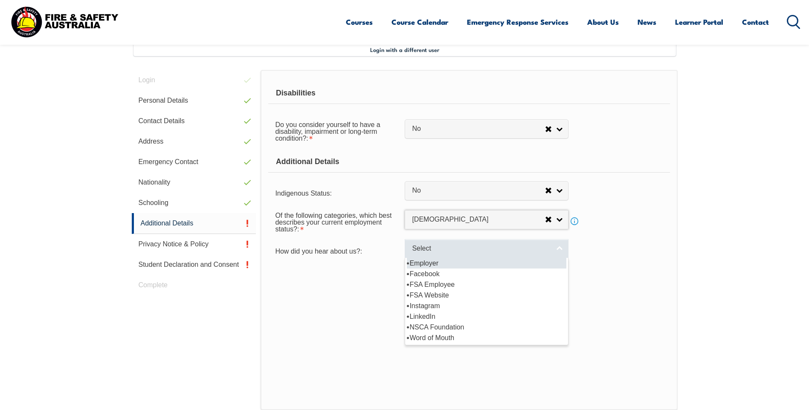
click at [558, 248] on link "Select" at bounding box center [486, 248] width 164 height 19
click at [454, 264] on li "Employer" at bounding box center [486, 263] width 159 height 11
select select "8019"
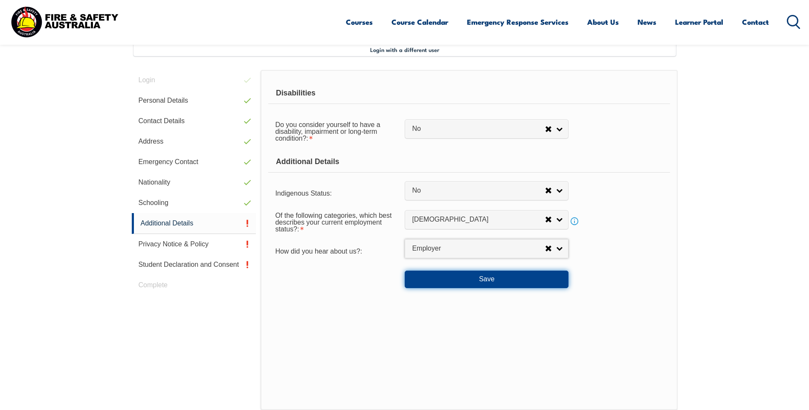
click at [507, 279] on button "Save" at bounding box center [486, 279] width 164 height 17
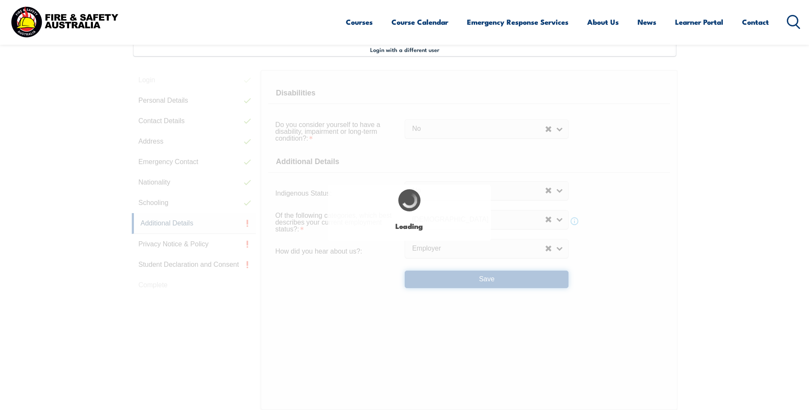
select select "false"
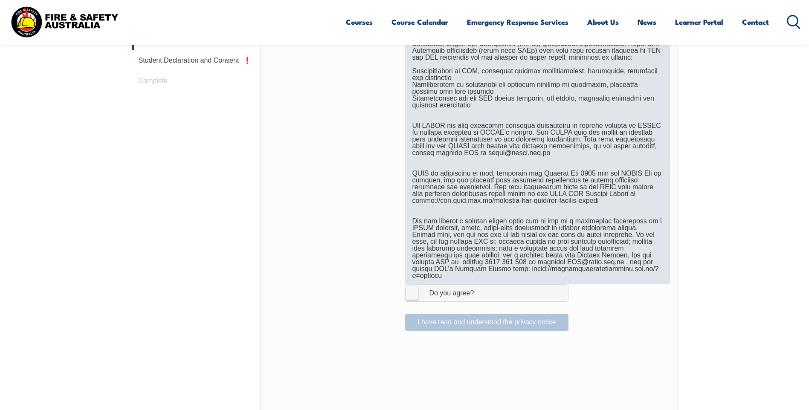
scroll to position [445, 0]
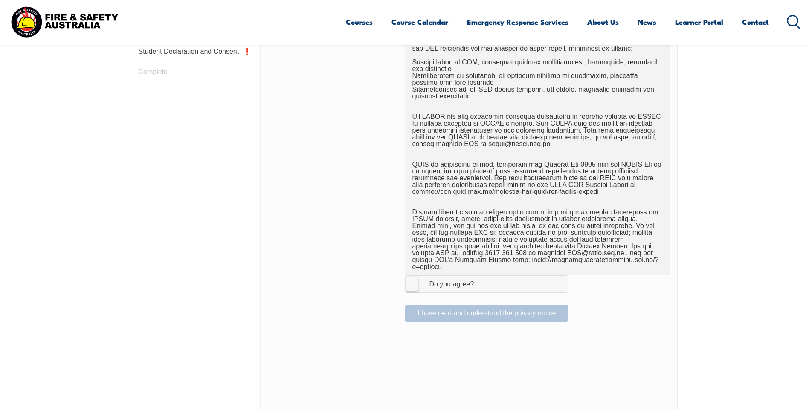
click at [413, 279] on label "I Agree Do you agree?" at bounding box center [486, 283] width 164 height 17
click at [480, 279] on input "I Agree Do you agree?" at bounding box center [487, 284] width 14 height 16
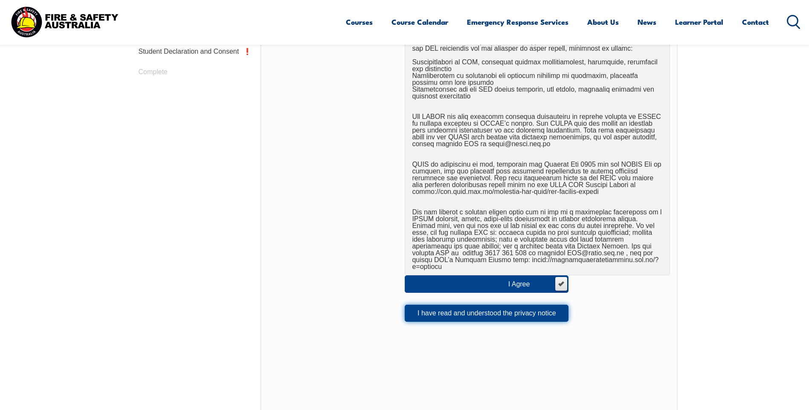
click at [508, 305] on button "I have read and understood the privacy notice" at bounding box center [486, 313] width 164 height 17
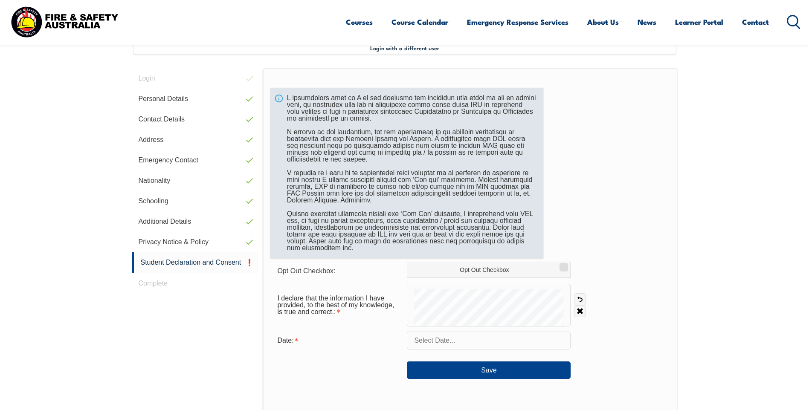
scroll to position [232, 0]
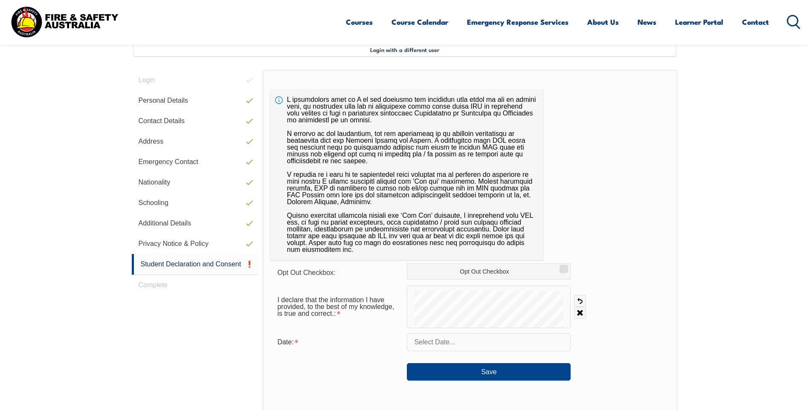
click at [443, 338] on input "text" at bounding box center [489, 342] width 164 height 18
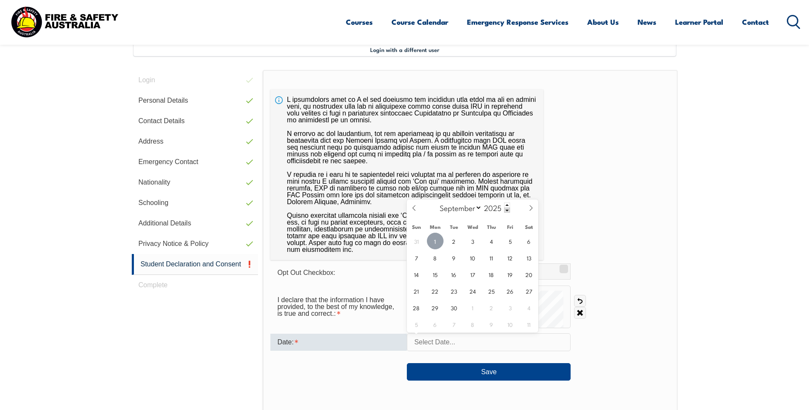
click at [434, 243] on span "1" at bounding box center [435, 241] width 17 height 17
type input "September 1, 2025"
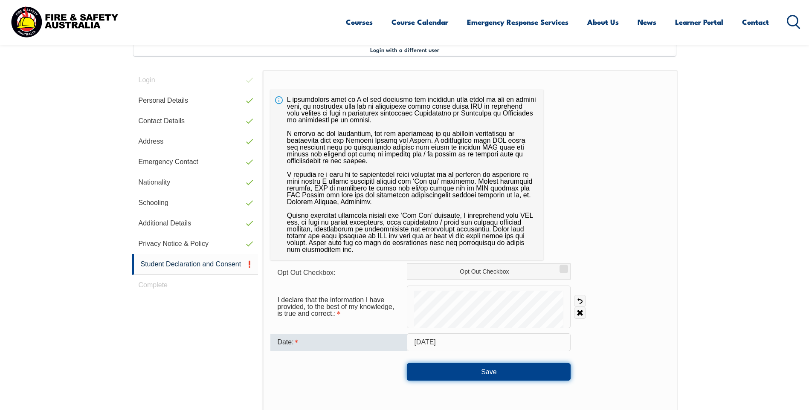
click at [480, 375] on button "Save" at bounding box center [489, 371] width 164 height 17
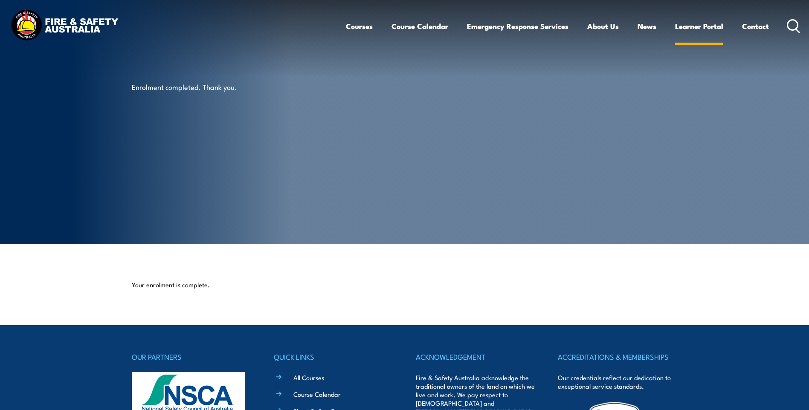
click at [697, 29] on link "Learner Portal" at bounding box center [699, 26] width 48 height 23
